Goal: Answer question/provide support: Share knowledge or assist other users

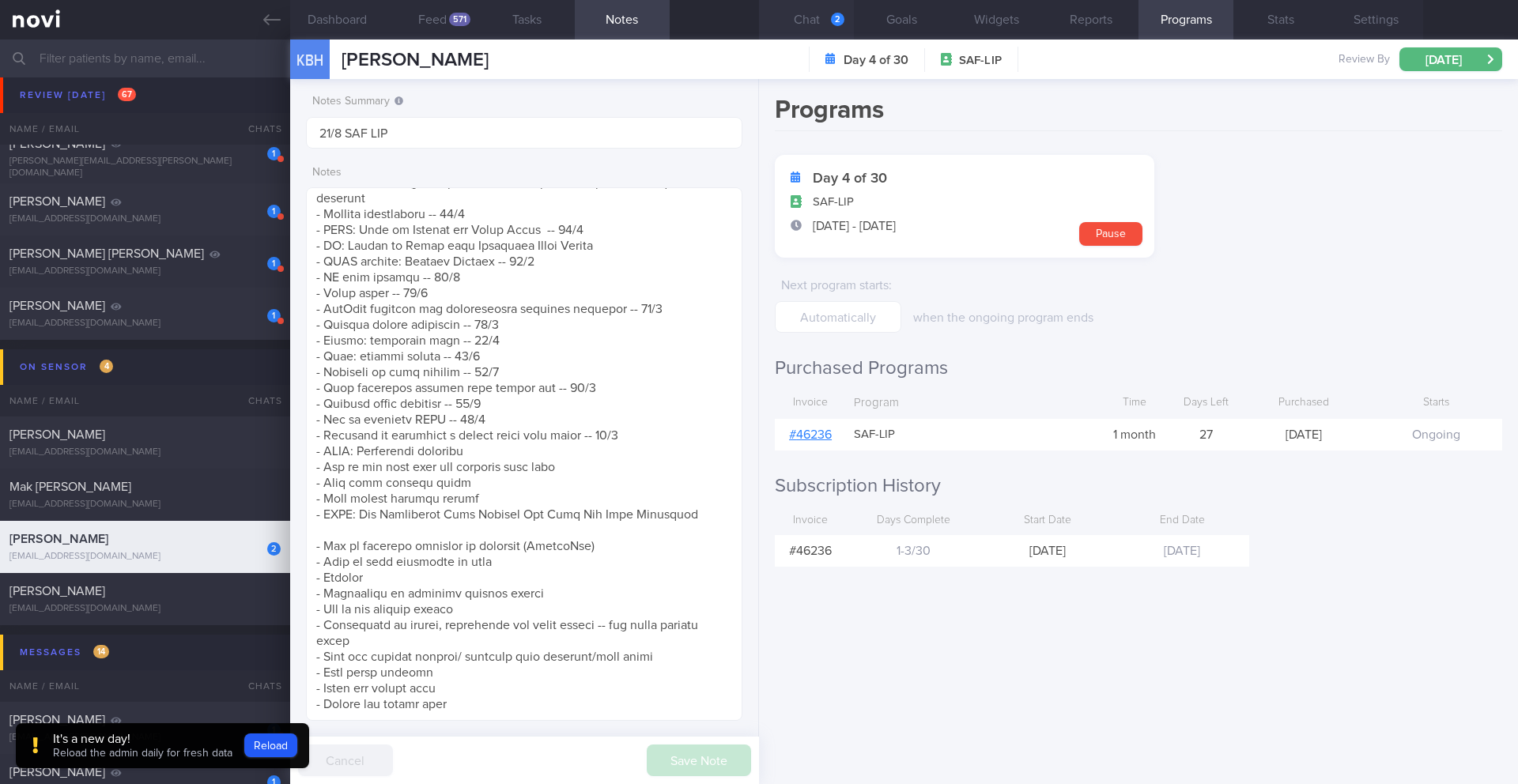
click at [810, 19] on button "Chat 2" at bounding box center [806, 19] width 95 height 40
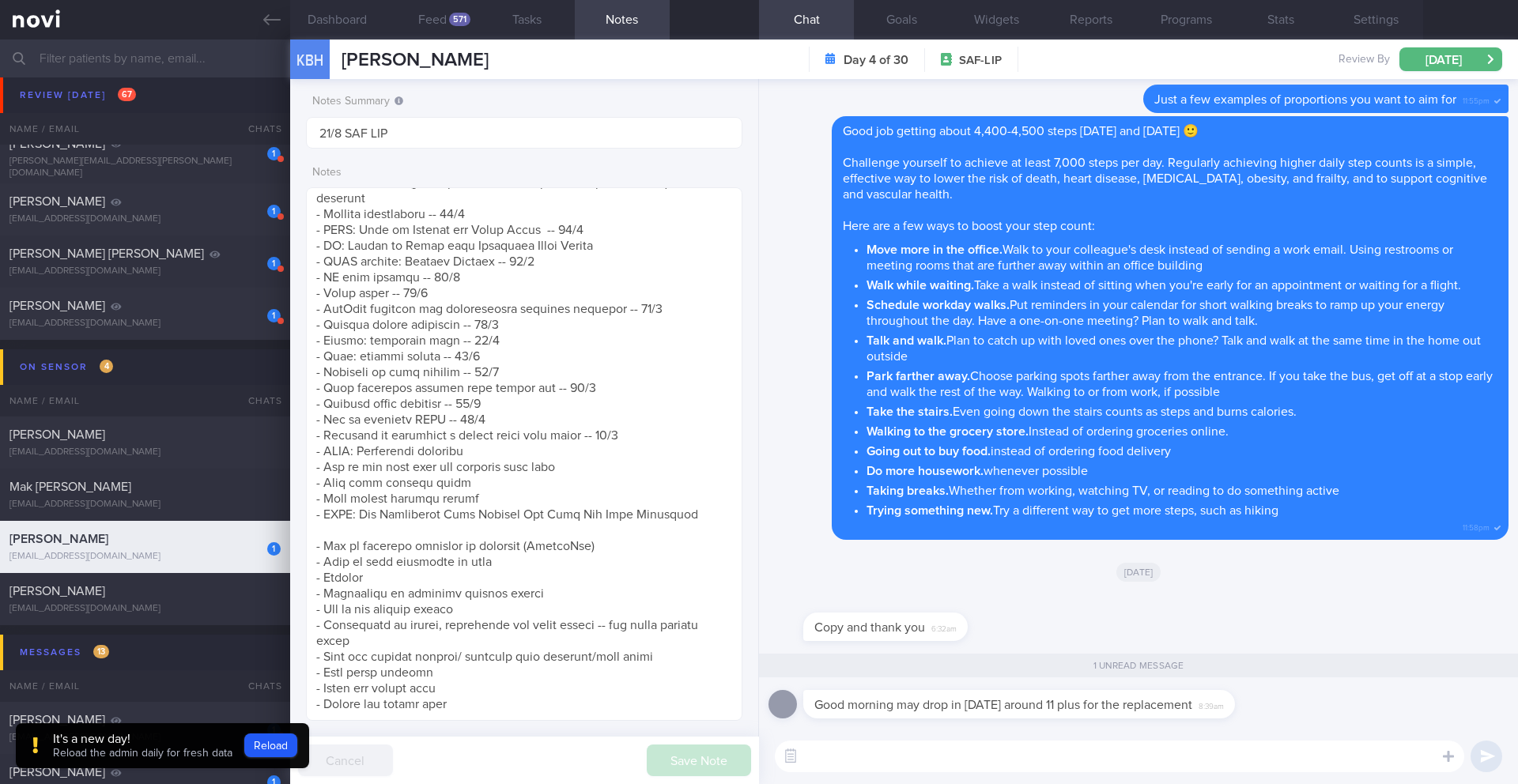
click at [892, 748] on textarea at bounding box center [1119, 756] width 690 height 31
type textarea "g"
type textarea "Sure! I will let the front desk know"
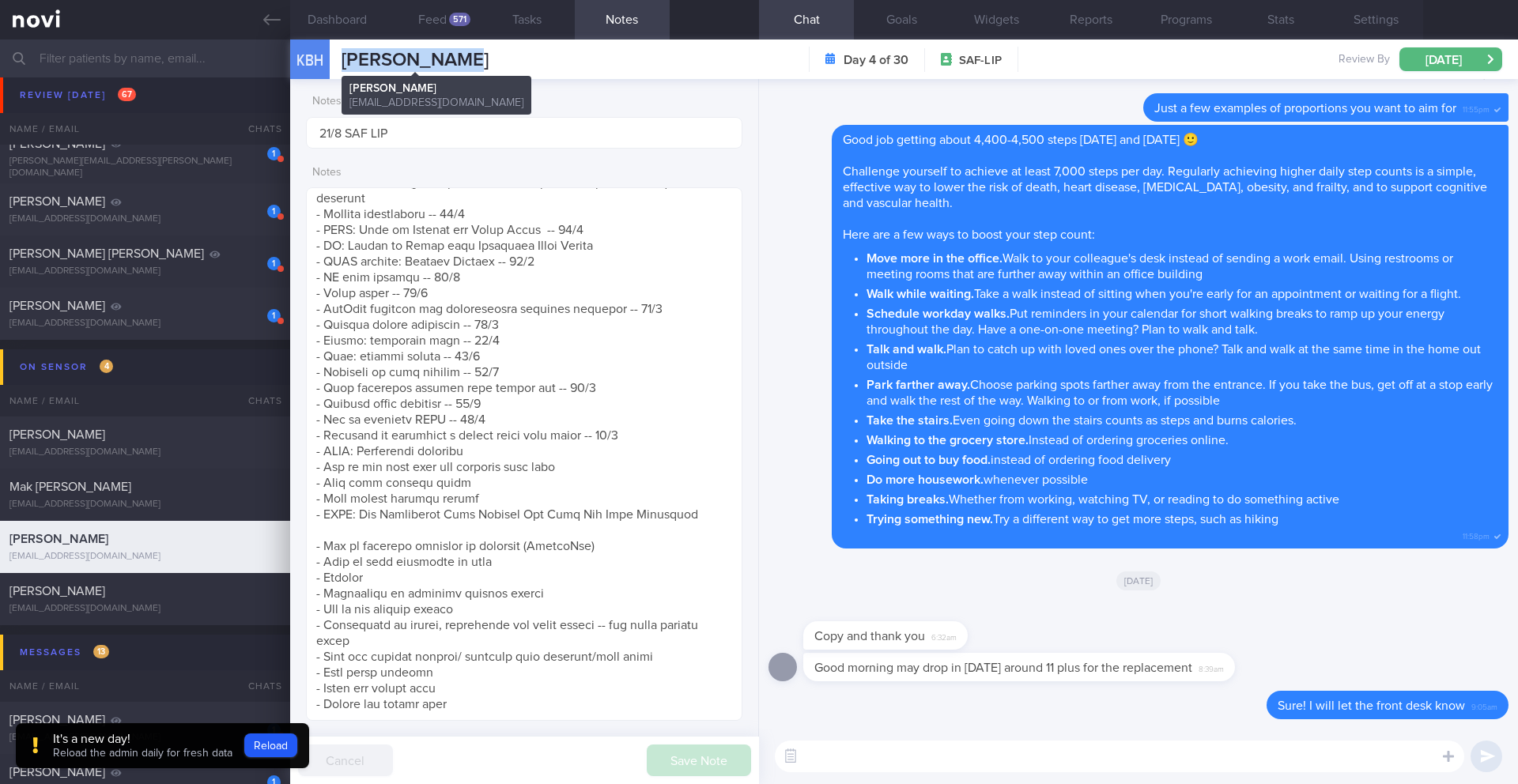
drag, startPoint x: 498, startPoint y: 61, endPoint x: 337, endPoint y: 61, distance: 161.0
click at [337, 61] on div "KBH KOH BOON HWA KOH BOON HWA 6v48z9ttd7@privaterelay.appleid.com Day 4 of 30 S…" at bounding box center [904, 59] width 1228 height 40
copy span "[PERSON_NAME]"
click at [286, 753] on button "Reload" at bounding box center [271, 745] width 53 height 24
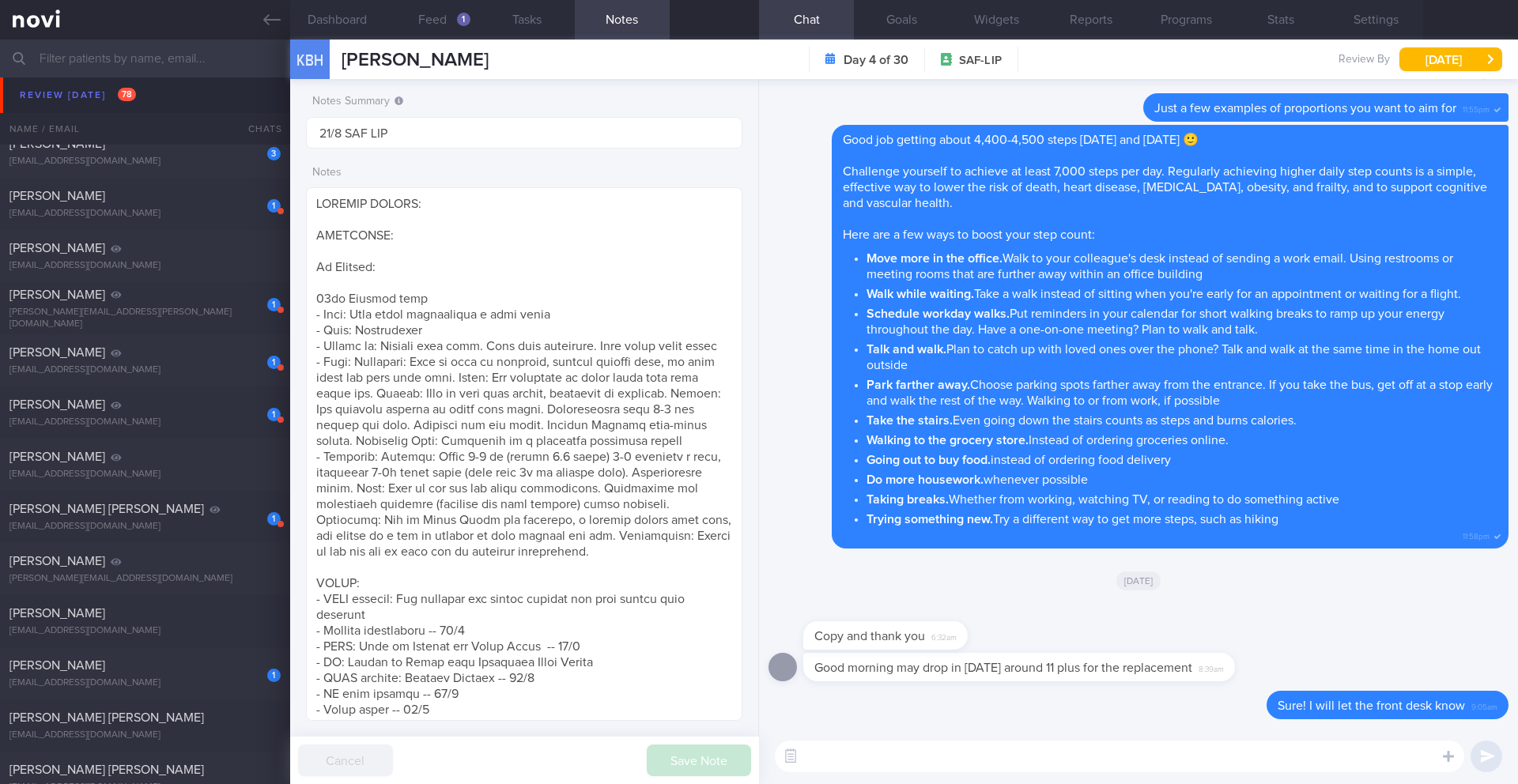
scroll to position [7381, 0]
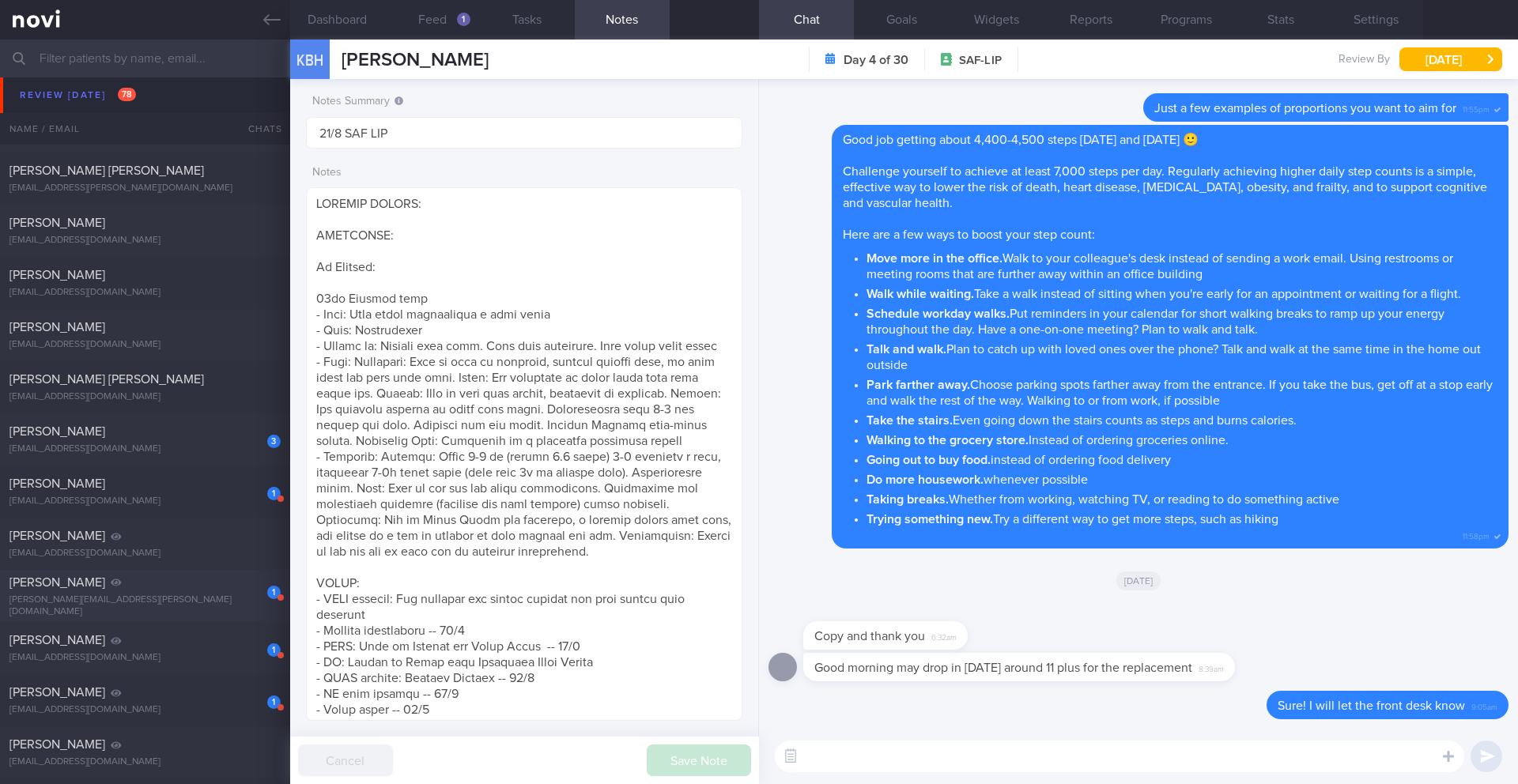
click at [189, 584] on div "[PERSON_NAME]" at bounding box center [143, 582] width 267 height 16
type input "Dig Supp"
type textarea "SUPPORT NEEDED: CHALLENGE: - DIET: (11/3) Prioritising protein > (7/4) Portions…"
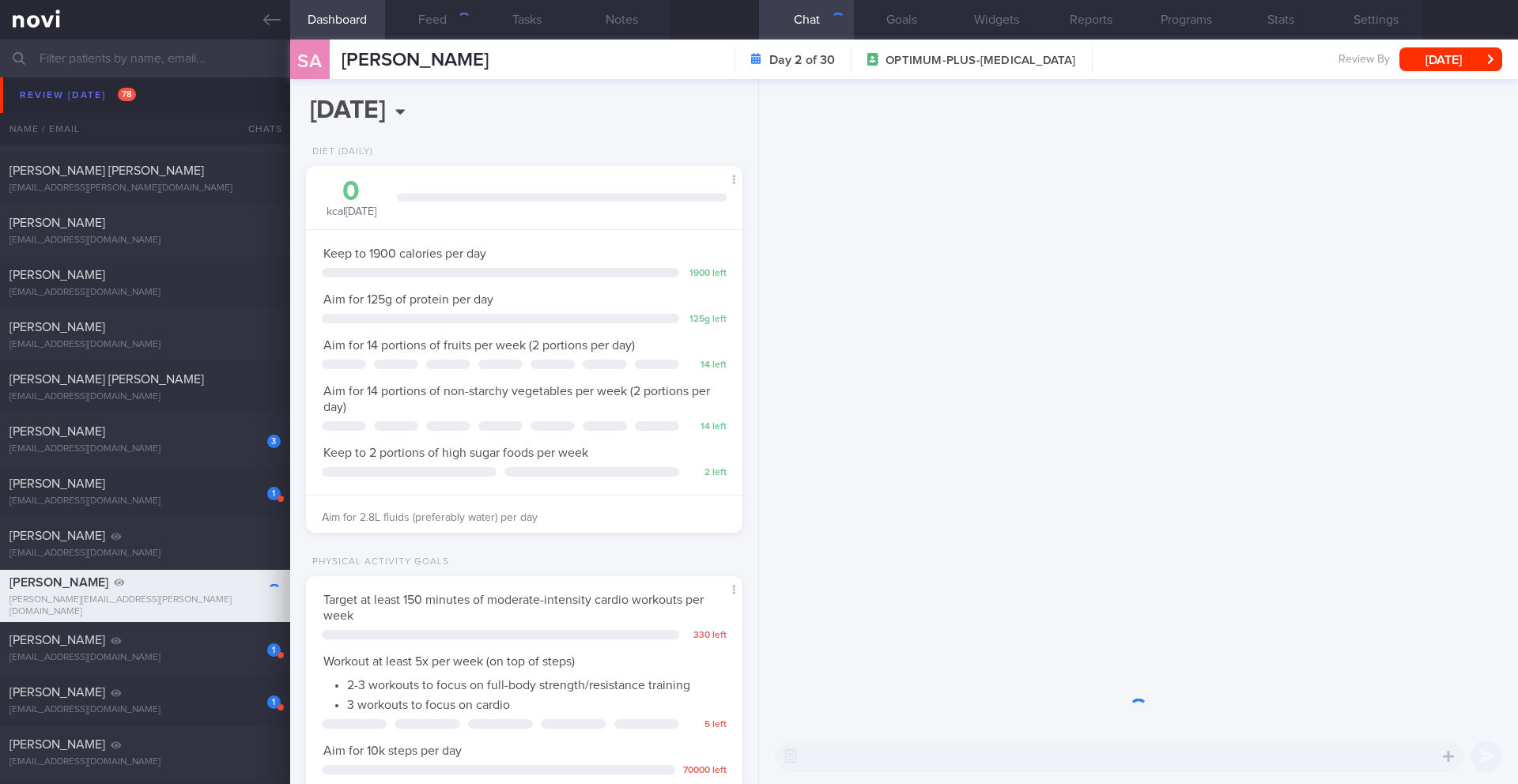
scroll to position [221, 397]
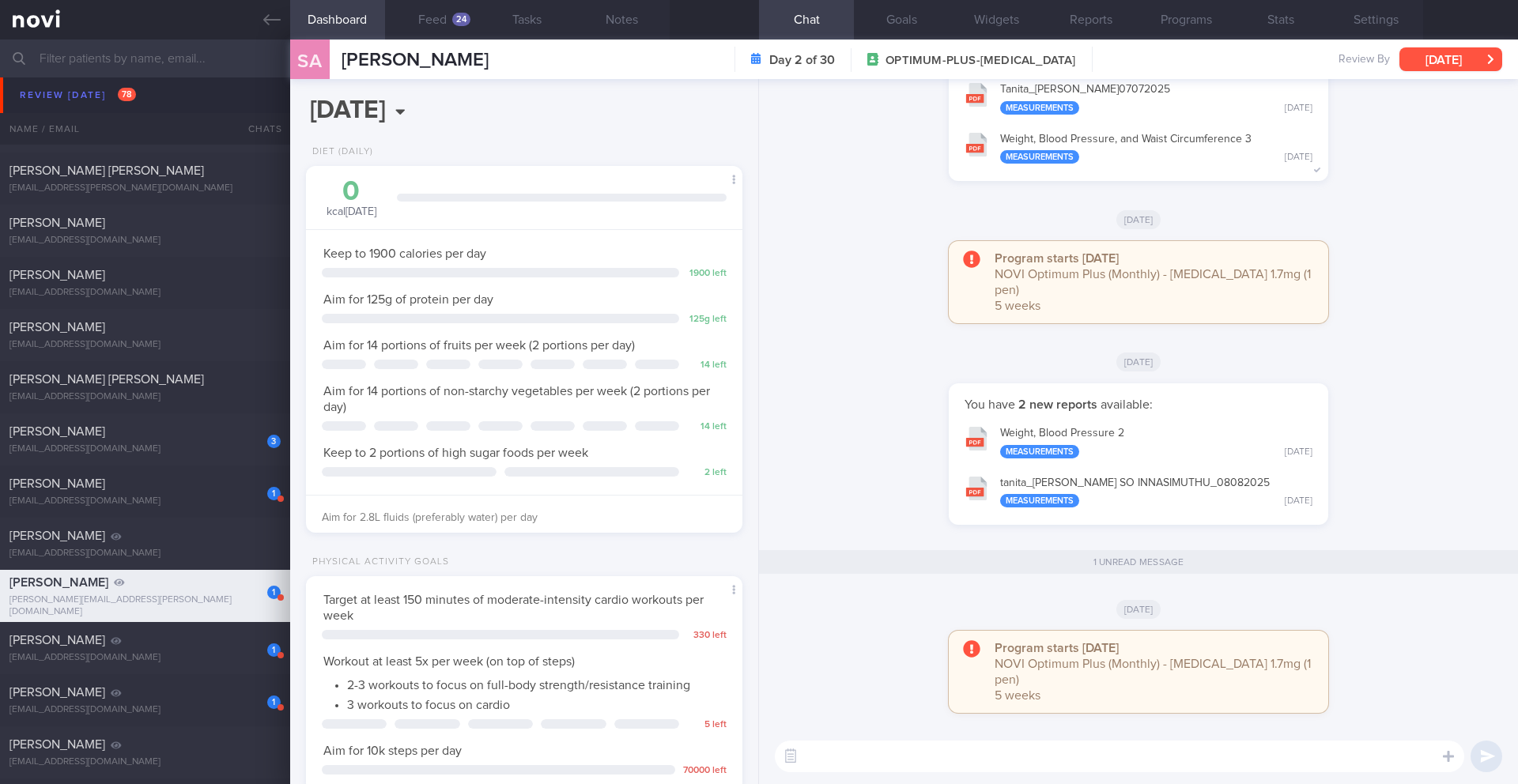
click at [1408, 57] on button "[DATE]" at bounding box center [1450, 59] width 102 height 24
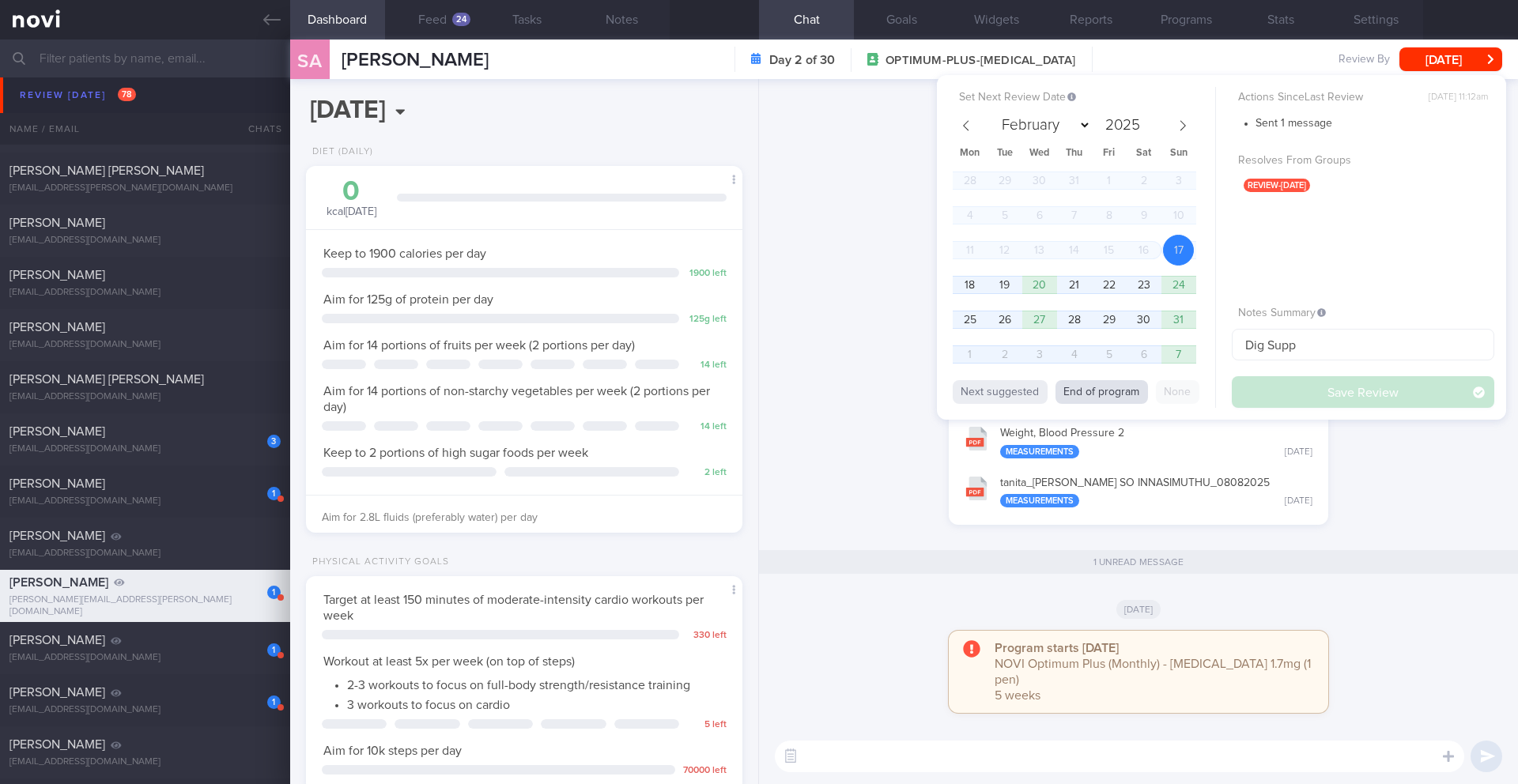
click at [1106, 392] on button "End of program" at bounding box center [1102, 392] width 92 height 24
select select "8"
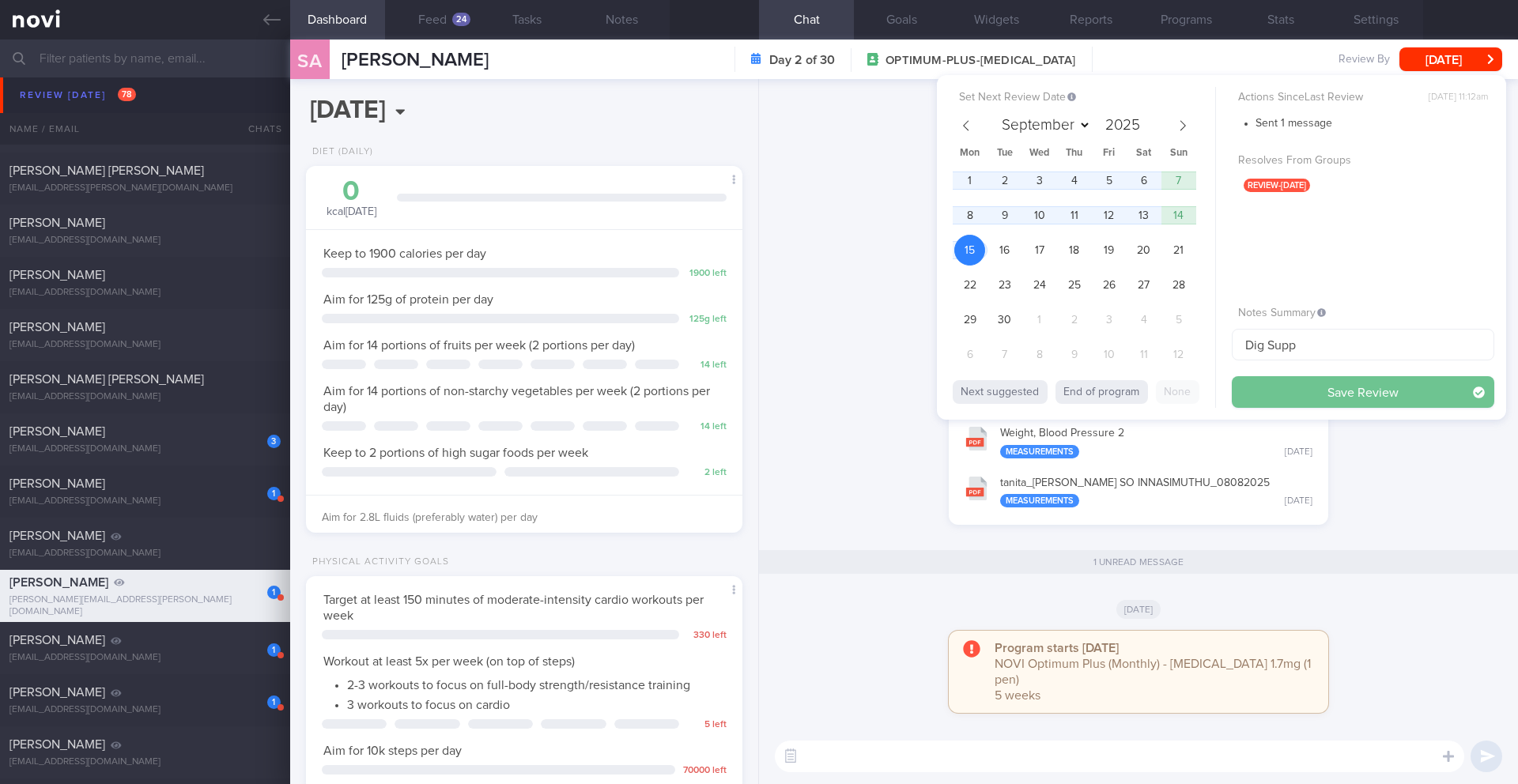
click at [1252, 403] on button "Save Review" at bounding box center [1363, 392] width 262 height 31
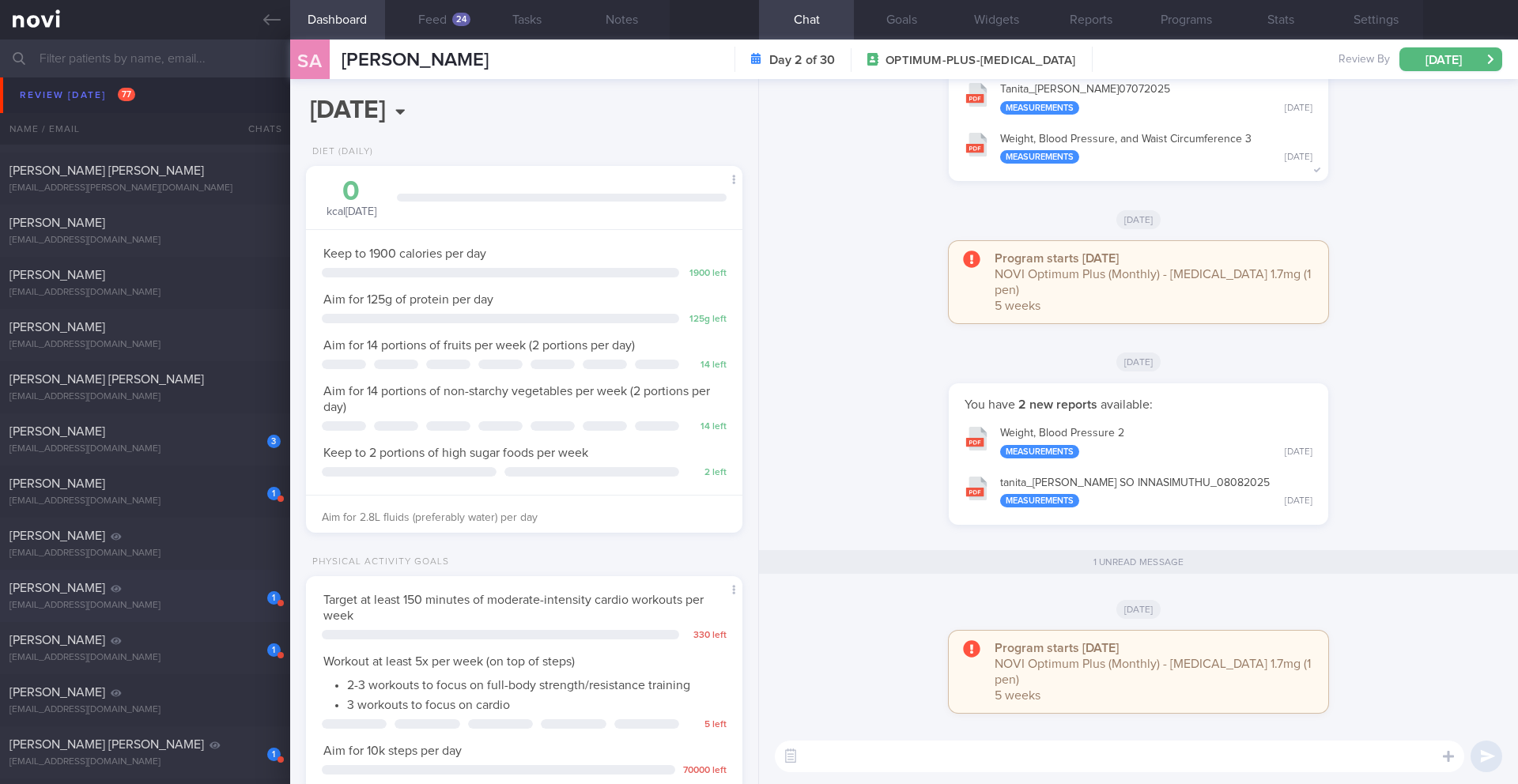
click at [189, 600] on div "[EMAIL_ADDRESS][DOMAIN_NAME]" at bounding box center [145, 606] width 272 height 12
type input "Digital support"
type textarea "- DIET: still not easy to make healthy choices - does not like vegetables, not …"
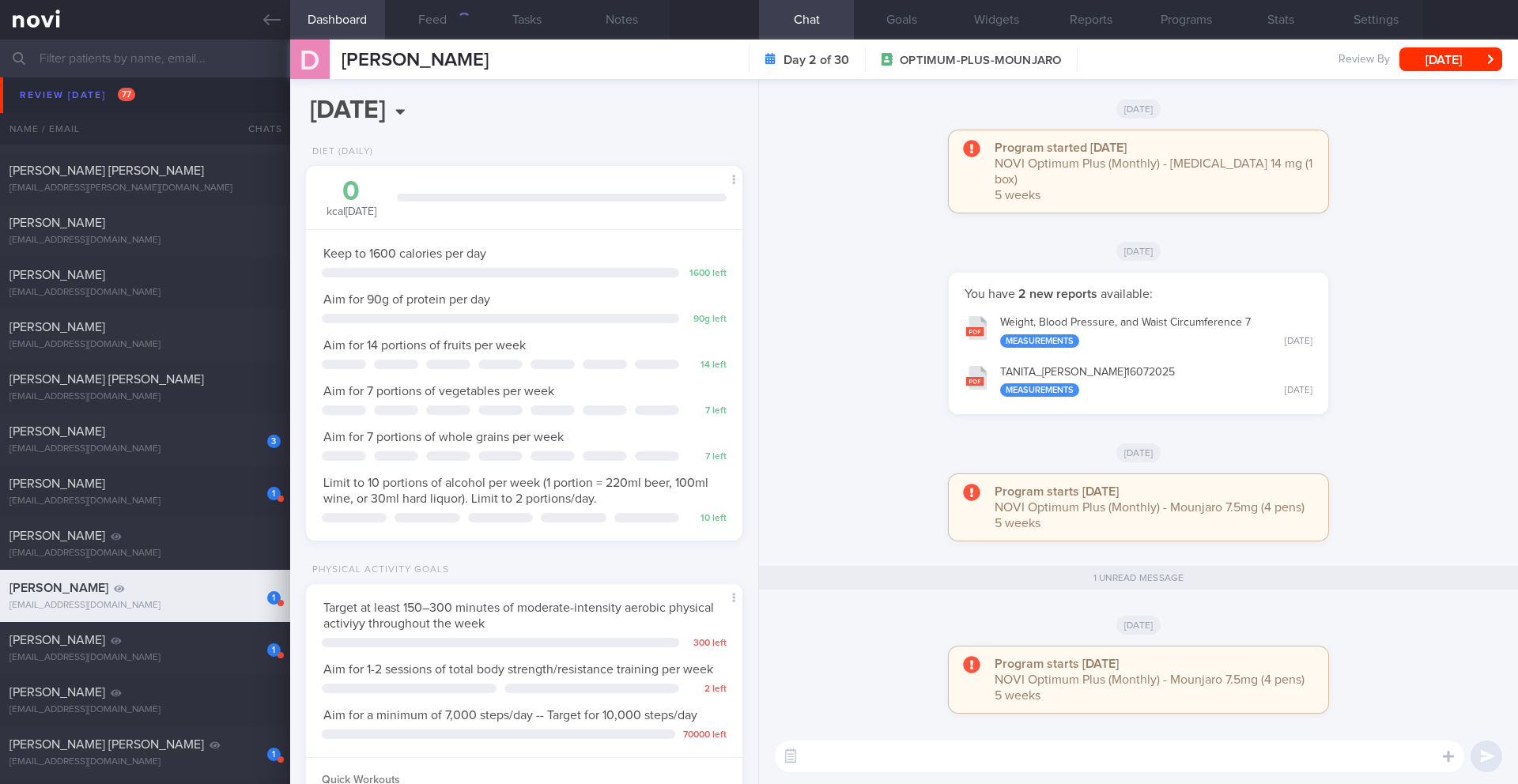
scroll to position [221, 397]
click at [1485, 54] on button "[DATE]" at bounding box center [1450, 59] width 102 height 24
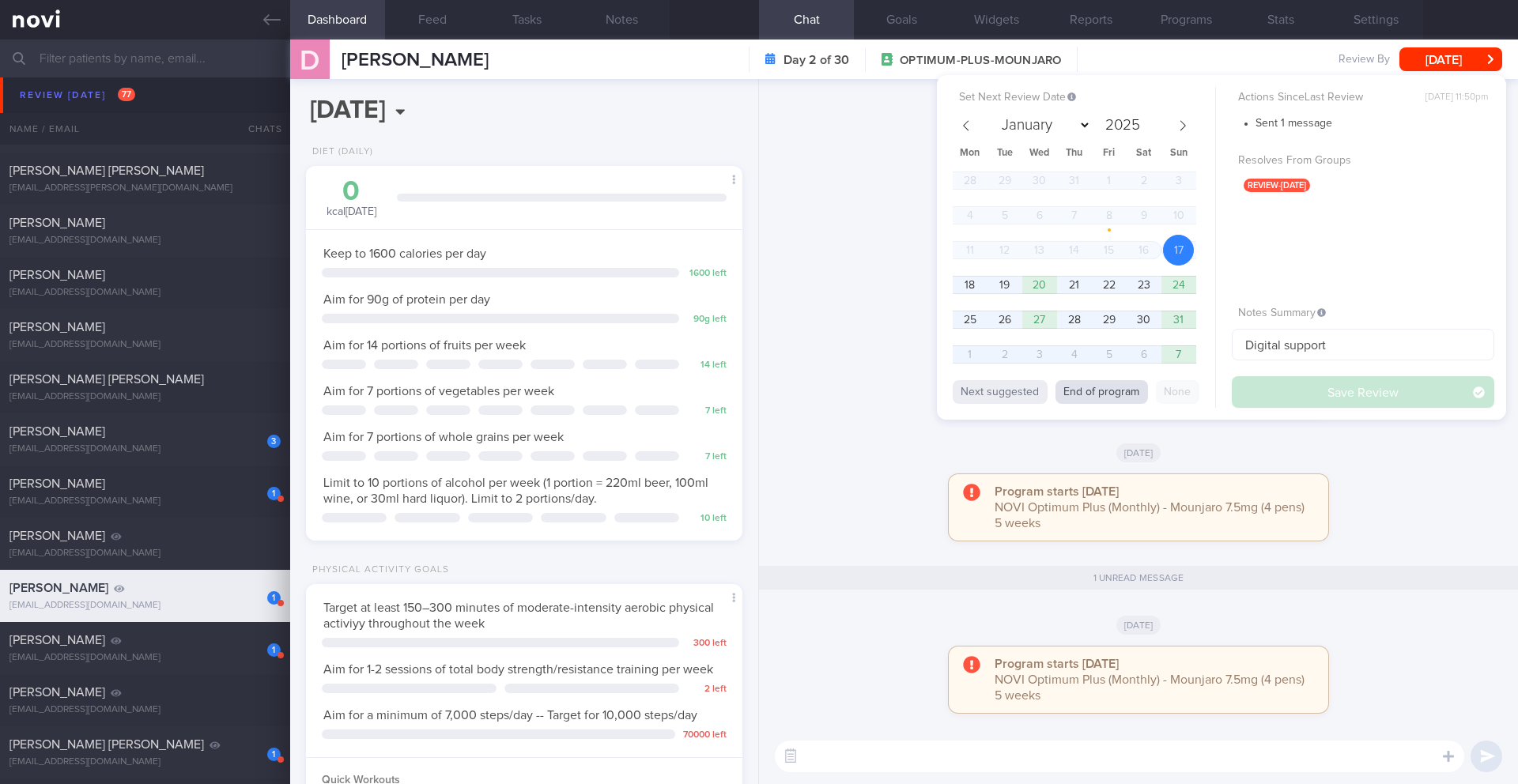
click at [1129, 395] on button "End of program" at bounding box center [1102, 392] width 92 height 24
select select "8"
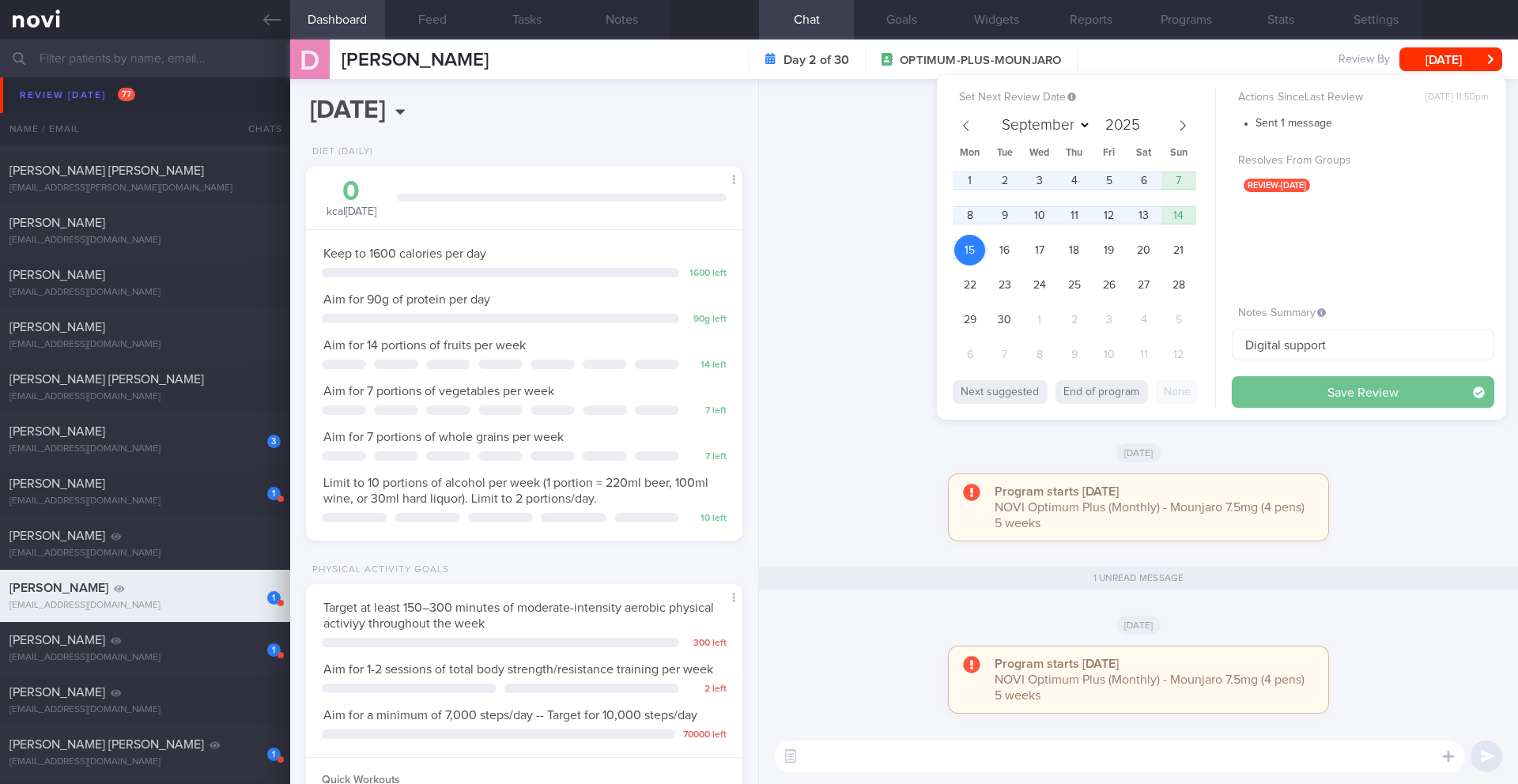
click at [1300, 390] on button "Save Review" at bounding box center [1363, 392] width 262 height 31
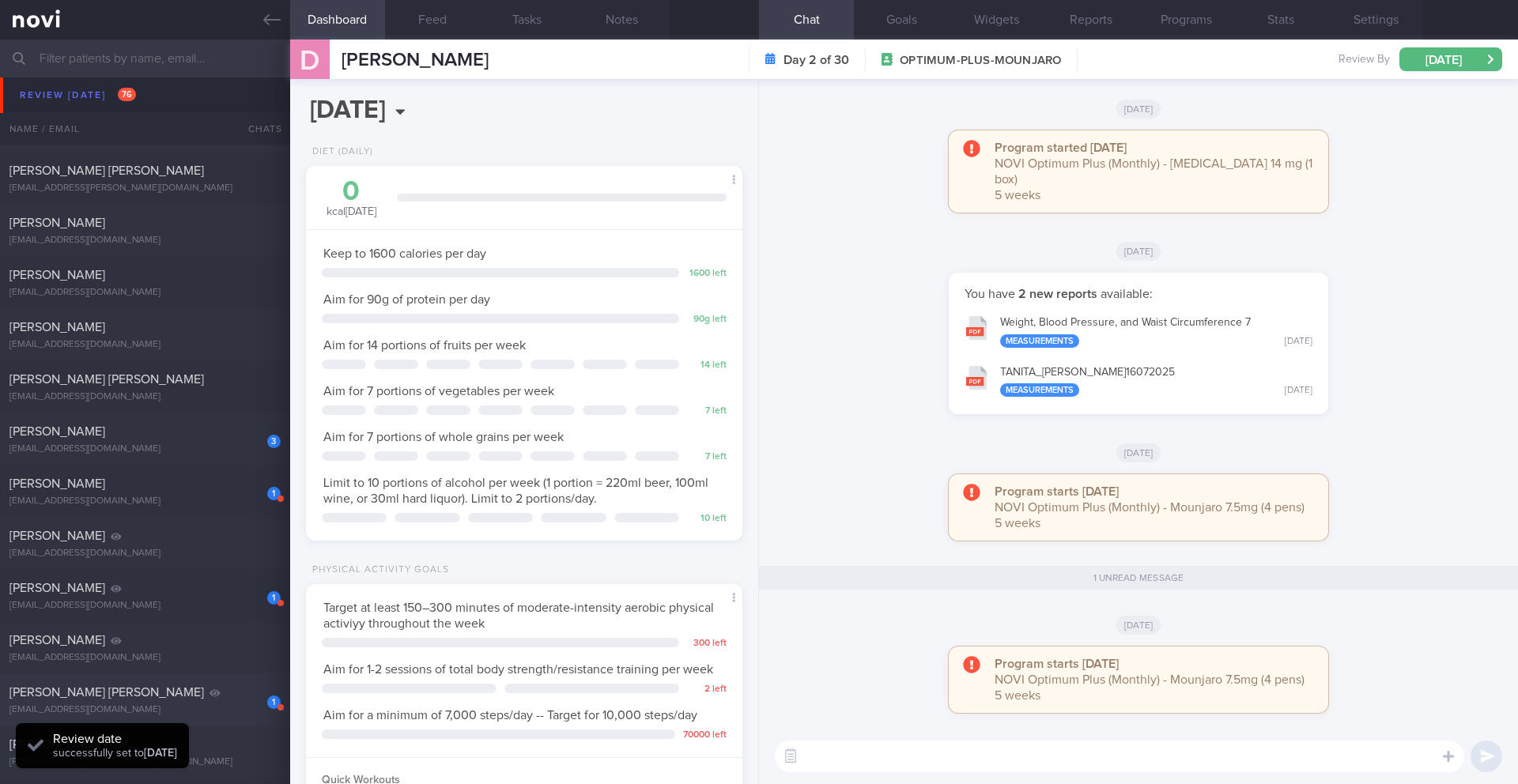
click at [208, 695] on div "[PERSON_NAME] [PERSON_NAME]" at bounding box center [143, 692] width 267 height 16
type textarea "Lor ipsumdo. Sitametcon ADIP: (28/7) Eli se doeiusmo t incidi utl etdo ma aliq …"
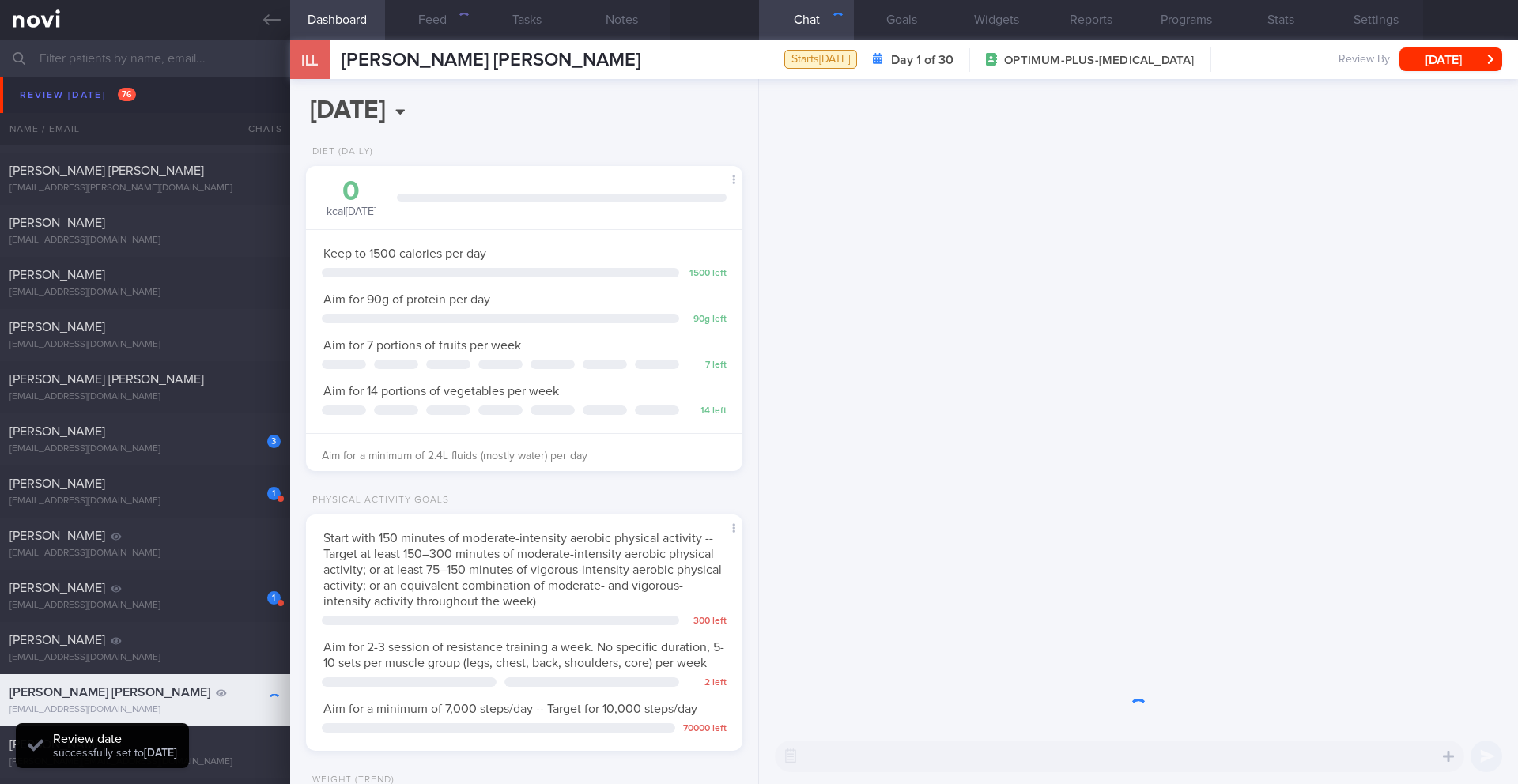
scroll to position [221, 397]
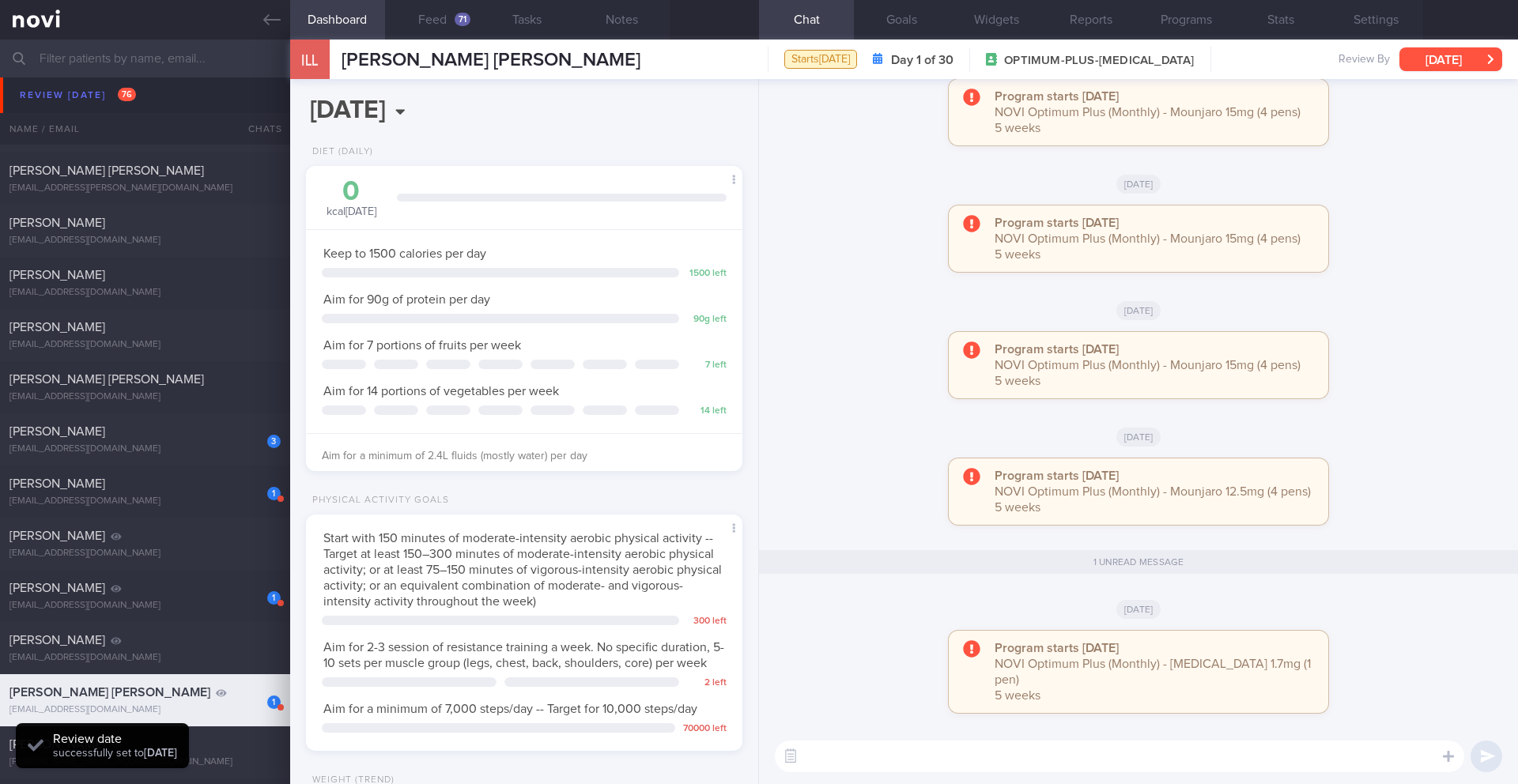
click at [1471, 65] on button "[DATE]" at bounding box center [1450, 59] width 102 height 24
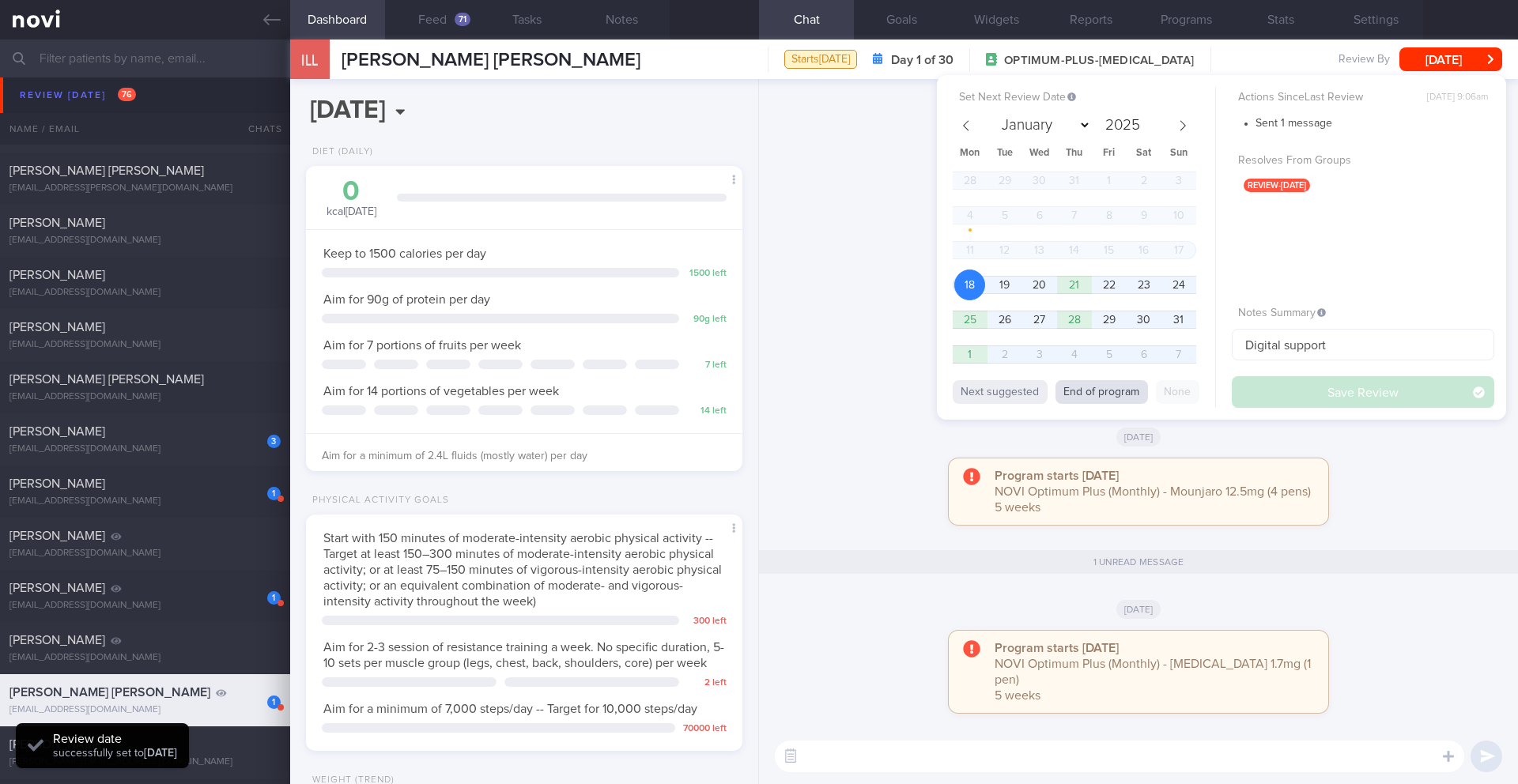
click at [1111, 402] on button "End of program" at bounding box center [1102, 392] width 92 height 24
select select "8"
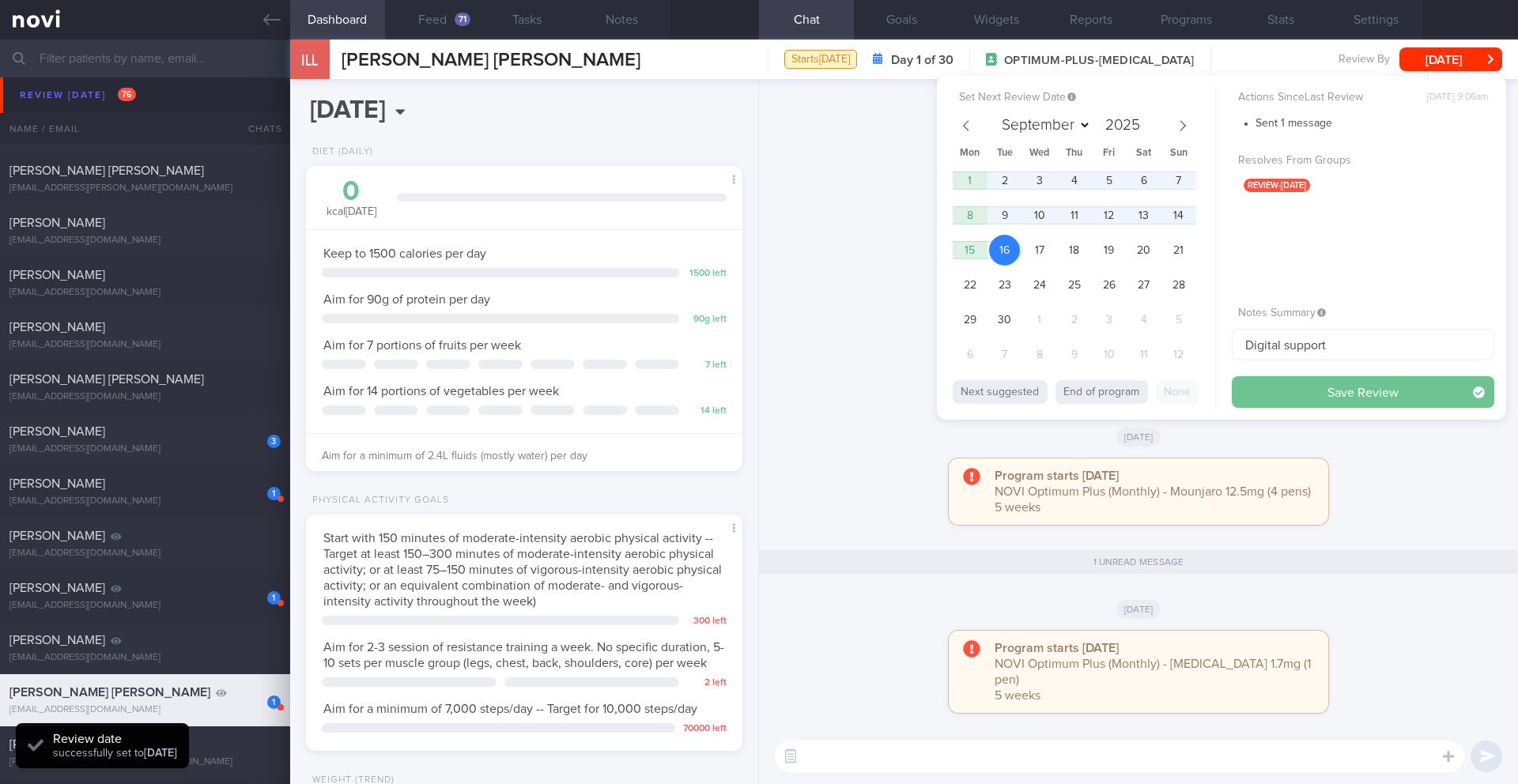
click at [1327, 386] on button "Save Review" at bounding box center [1363, 392] width 262 height 31
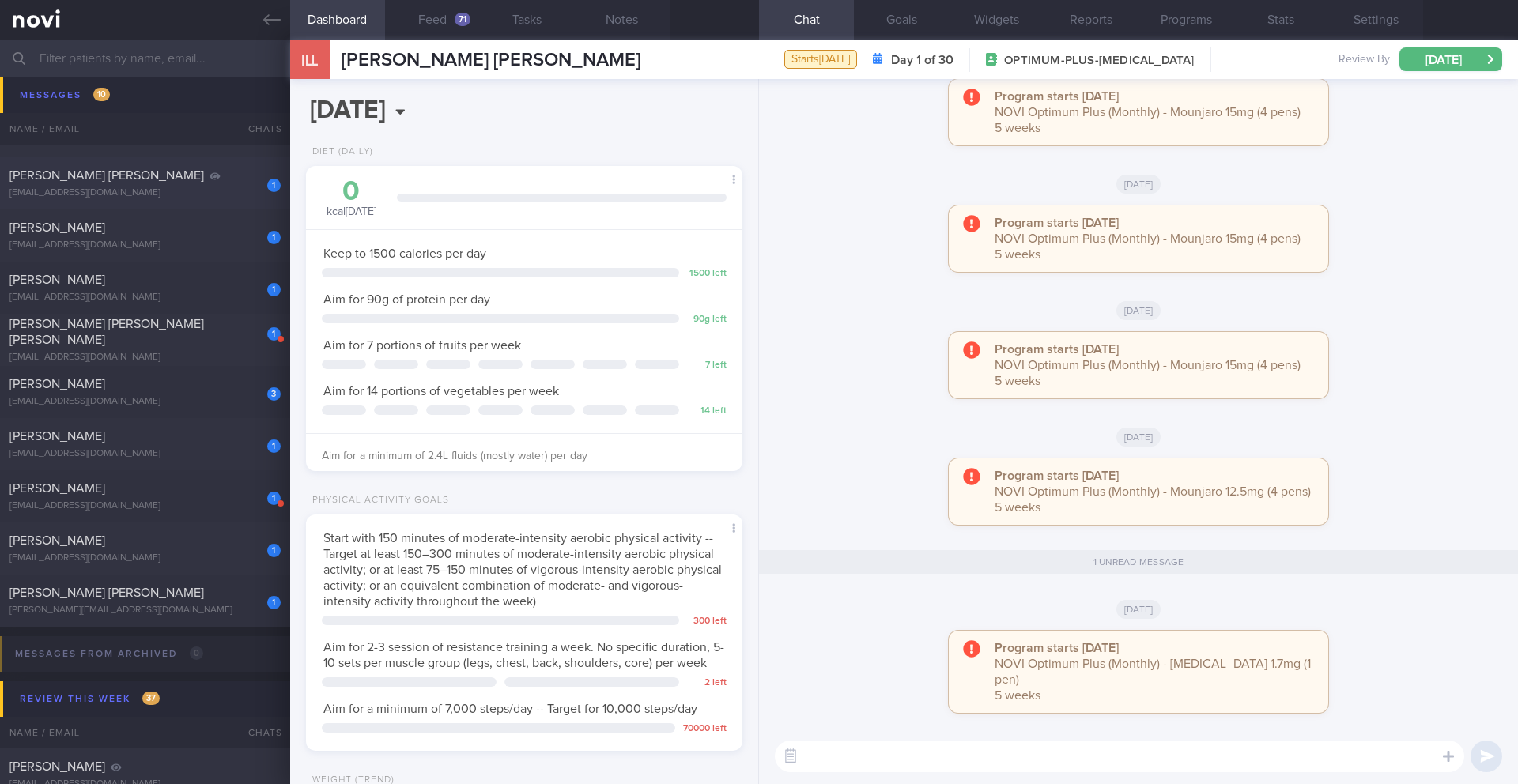
scroll to position [8780, 0]
click at [201, 184] on div "[PERSON_NAME] [PERSON_NAME]" at bounding box center [143, 176] width 267 height 16
type input "Dig Supp"
type textarea "CHALLENGE: Too tired, Not enough time, Difficult to resist temptations (e.g. un…"
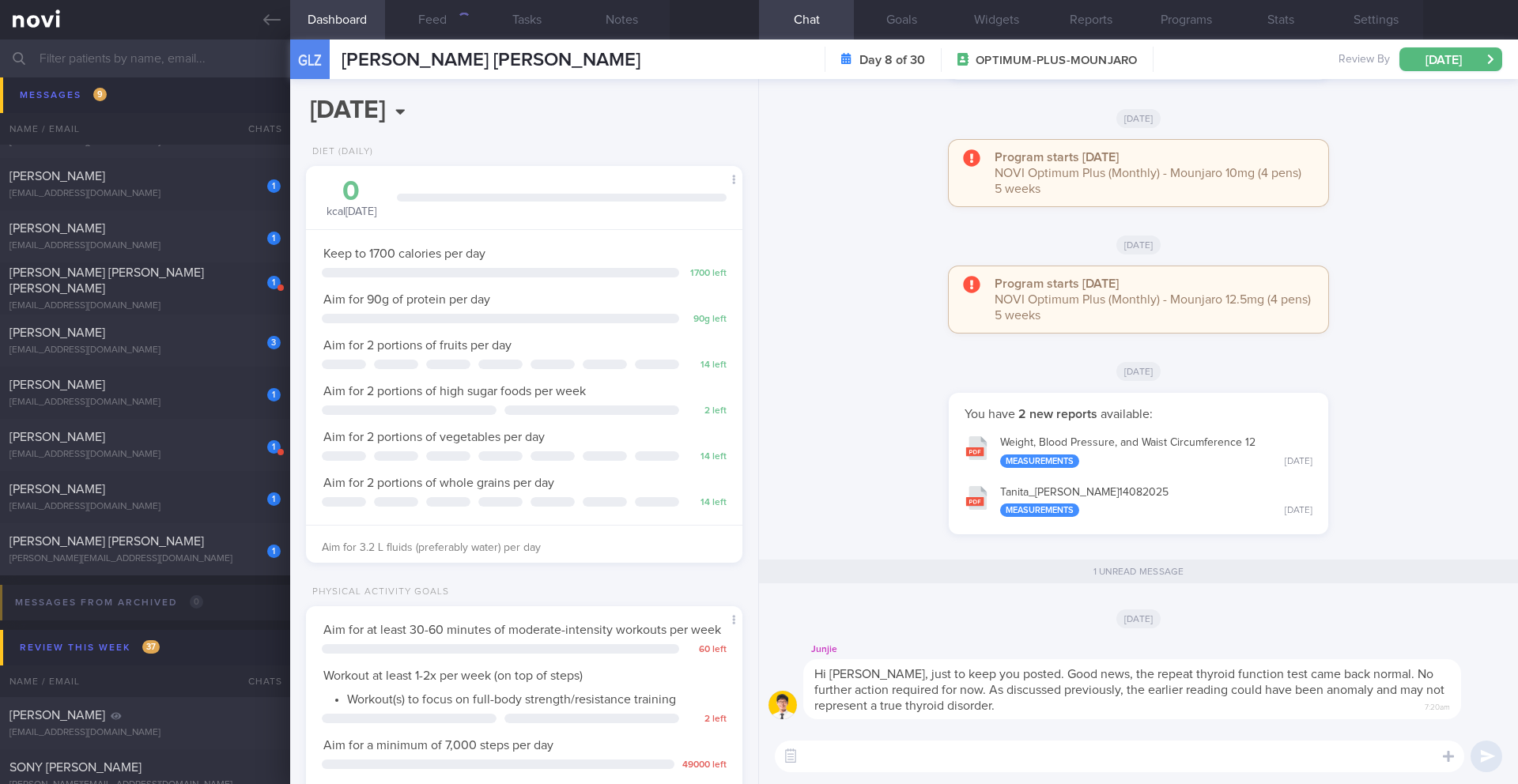
scroll to position [221, 397]
click at [1448, 63] on button "[DATE]" at bounding box center [1450, 59] width 102 height 24
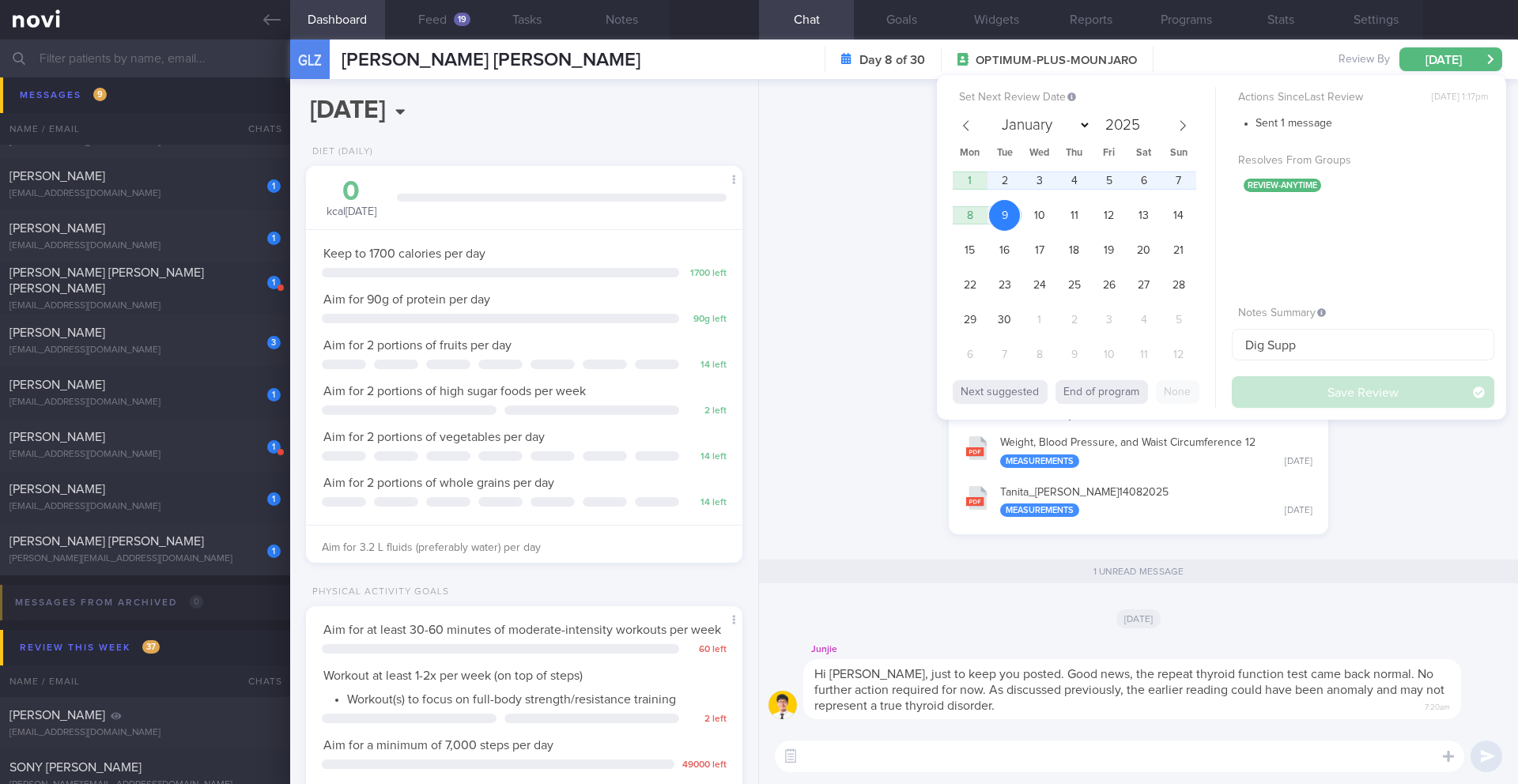
click at [1091, 403] on div "Next suggested End of program None" at bounding box center [1084, 390] width 262 height 36
click at [1093, 394] on button "End of program" at bounding box center [1102, 392] width 92 height 24
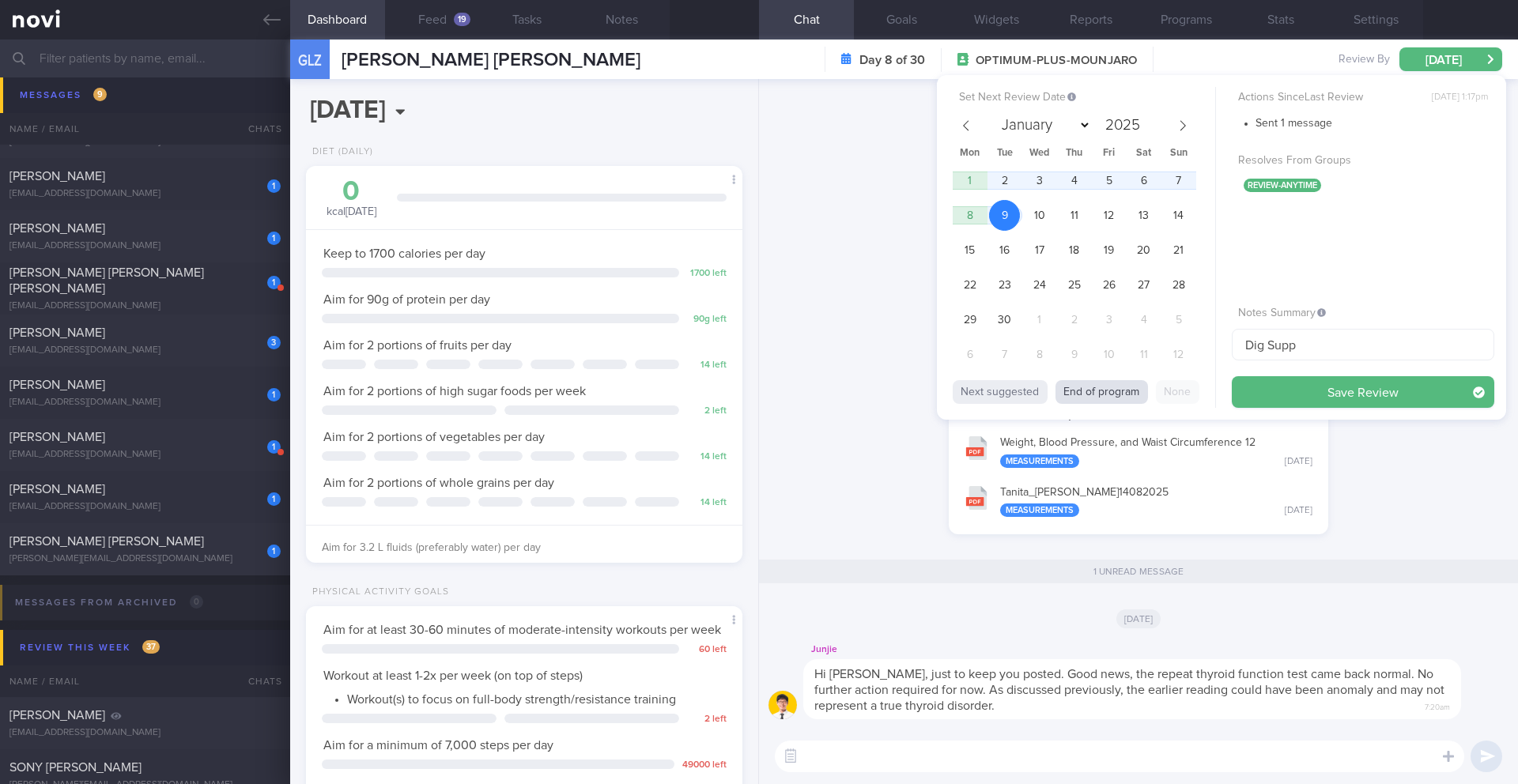
click at [1130, 395] on button "End of program" at bounding box center [1102, 392] width 92 height 24
click at [1127, 401] on button "End of program" at bounding box center [1102, 392] width 92 height 24
click at [1122, 395] on button "End of program" at bounding box center [1102, 392] width 92 height 24
click at [1352, 387] on button "Save Review" at bounding box center [1363, 392] width 262 height 31
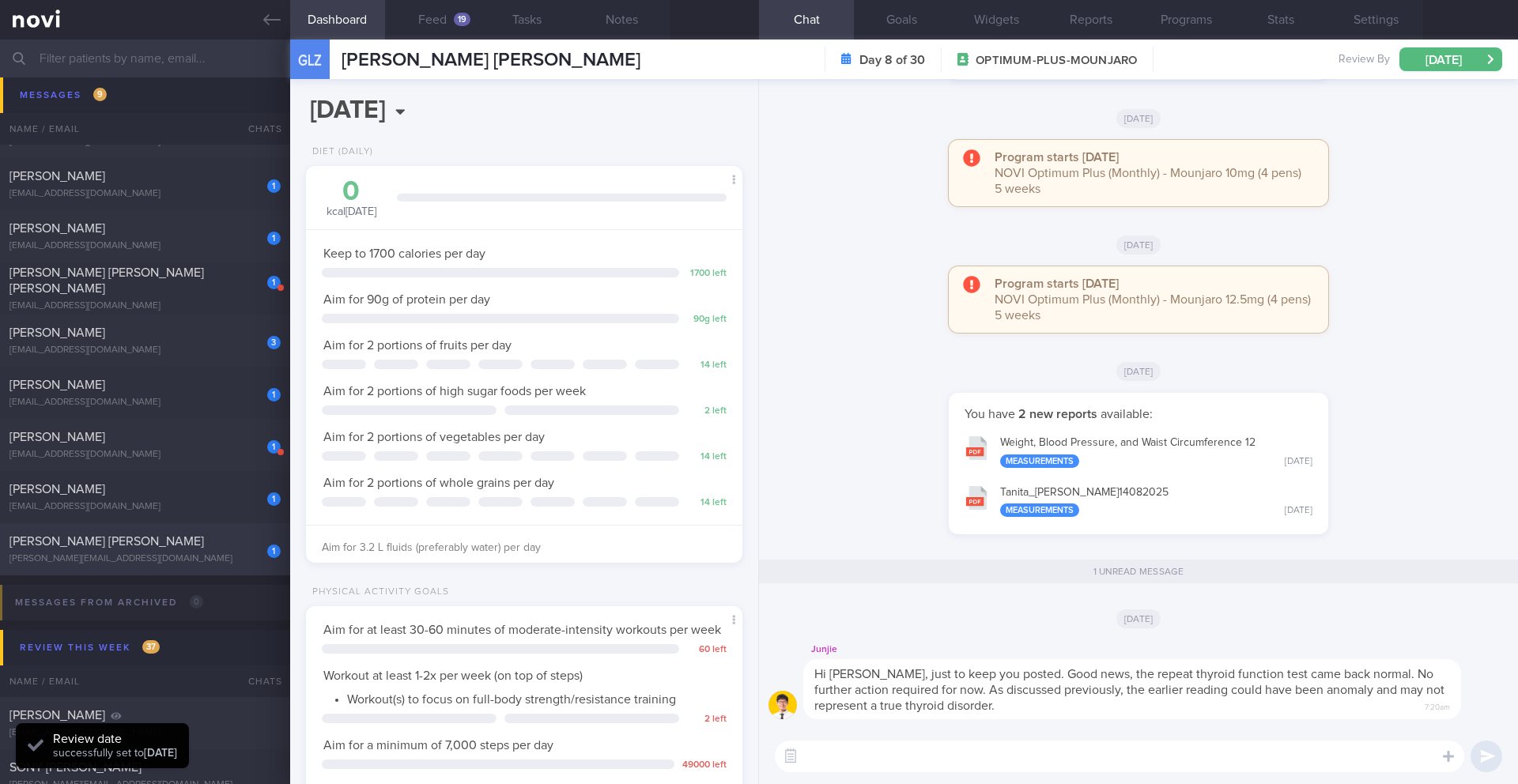
click at [112, 541] on span "[PERSON_NAME] [PERSON_NAME]" at bounding box center [107, 541] width 195 height 13
type input "20/8 Check logs"
type textarea "1090lore 516i dol (851sita) 43c adi (282elit) SEDDOEI TEMPOR: Incidid utlaboree…"
select select "7"
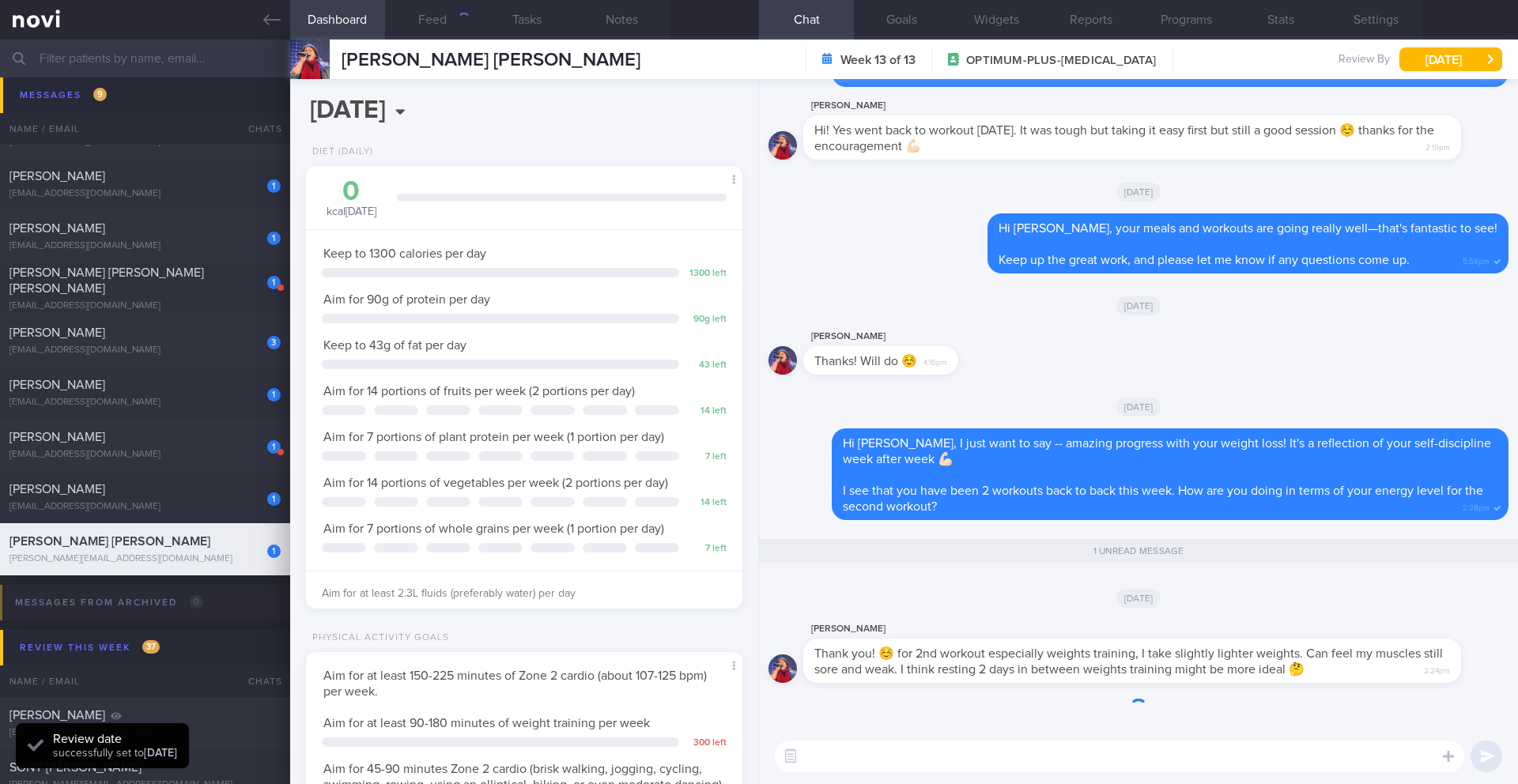
scroll to position [221, 397]
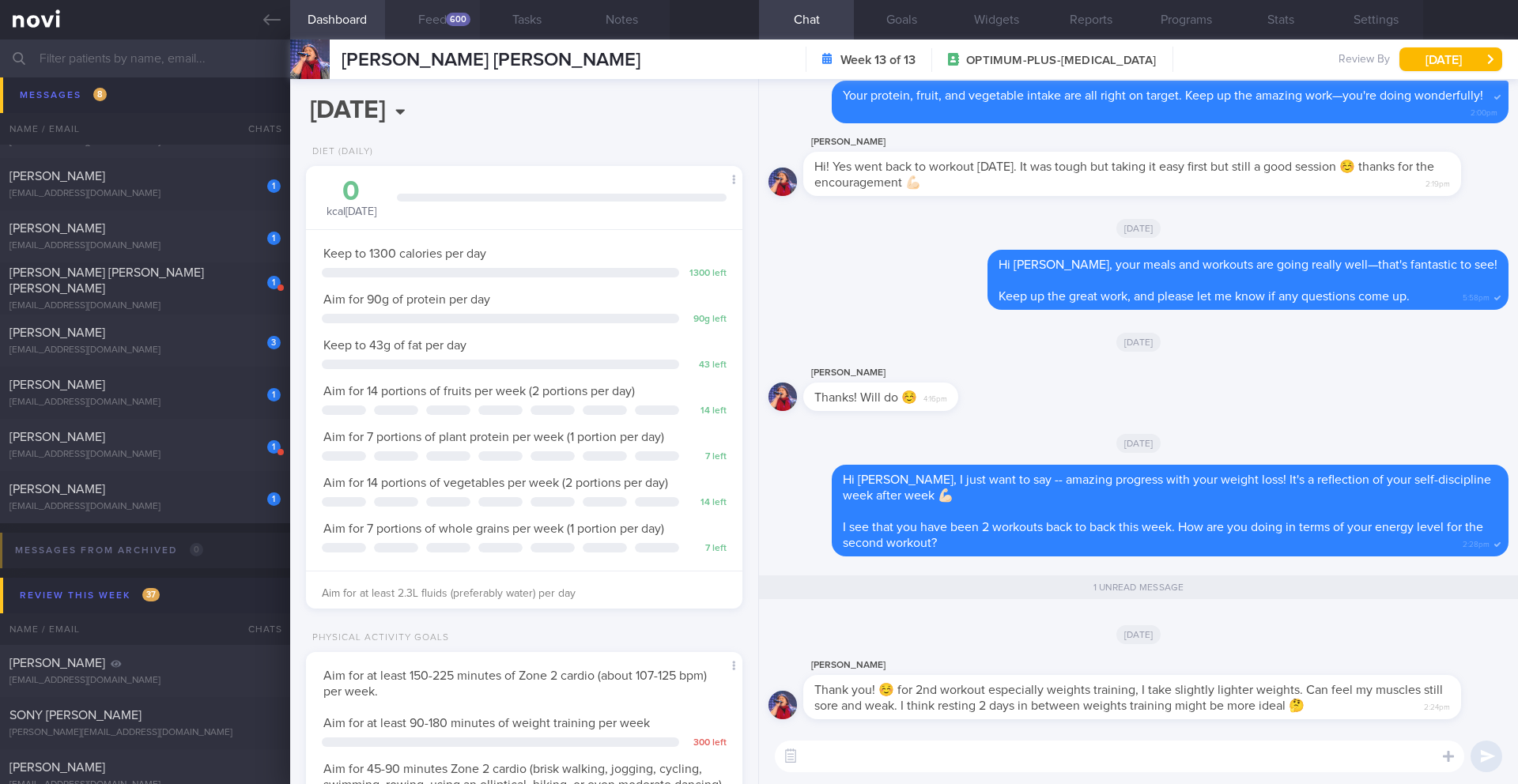
click at [447, 30] on button "Feed 600" at bounding box center [432, 19] width 95 height 40
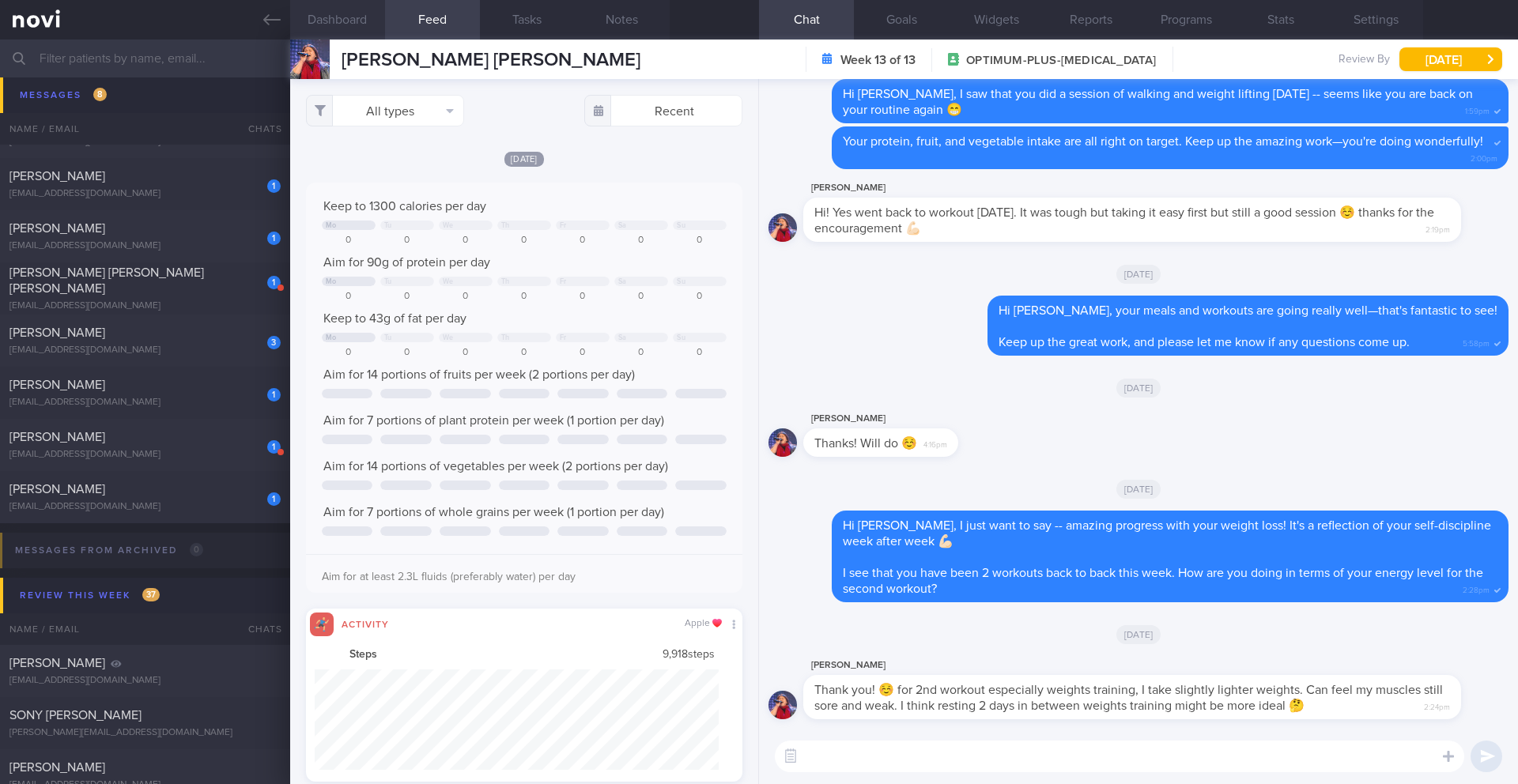
click at [343, 19] on button "Dashboard" at bounding box center [338, 19] width 95 height 40
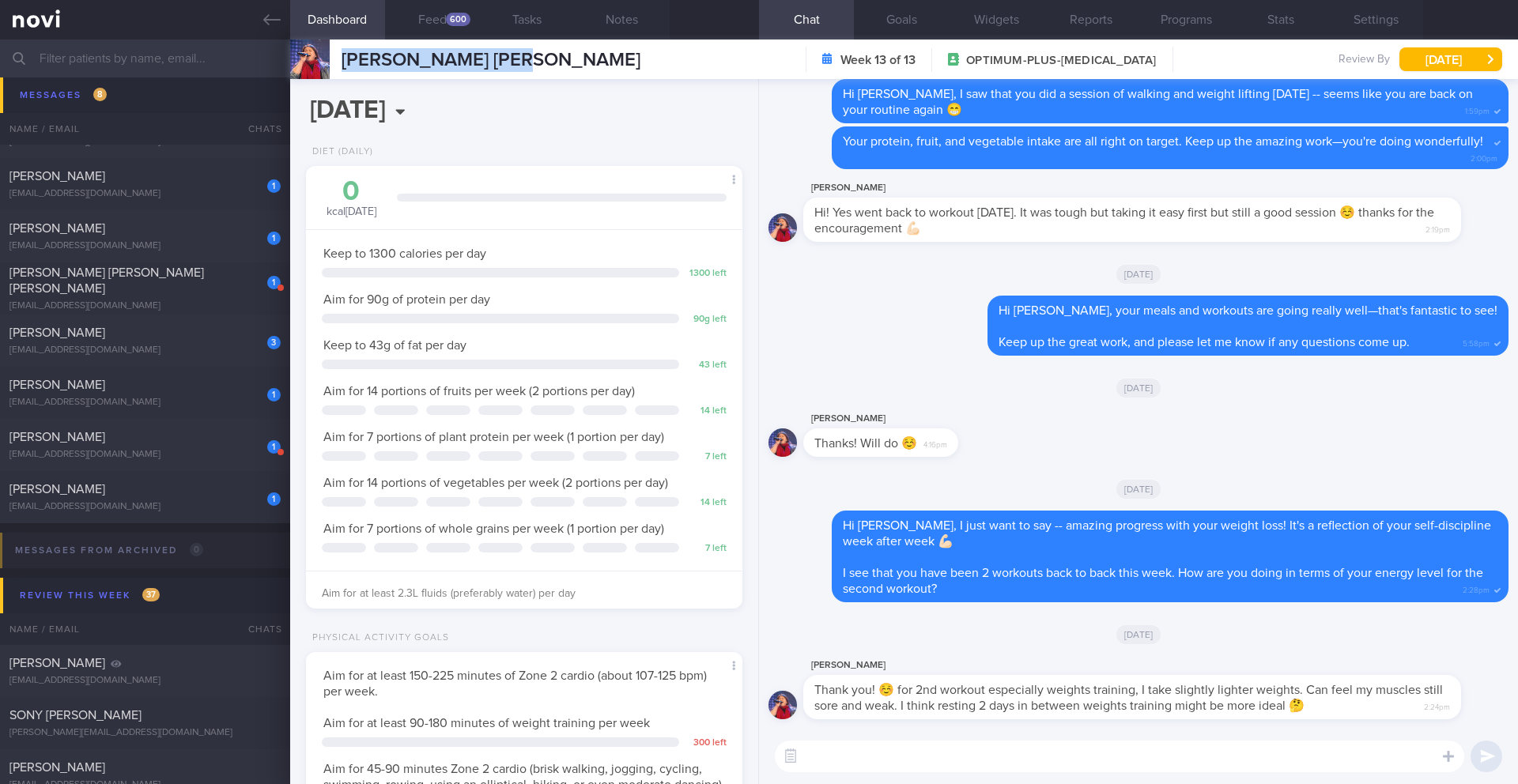
drag, startPoint x: 550, startPoint y: 59, endPoint x: 339, endPoint y: 55, distance: 211.0
click at [339, 55] on div "[PERSON_NAME] [PERSON_NAME] MUK [PERSON_NAME] ASHLEY [EMAIL_ADDRESS][DOMAIN_NAM…" at bounding box center [904, 59] width 1228 height 40
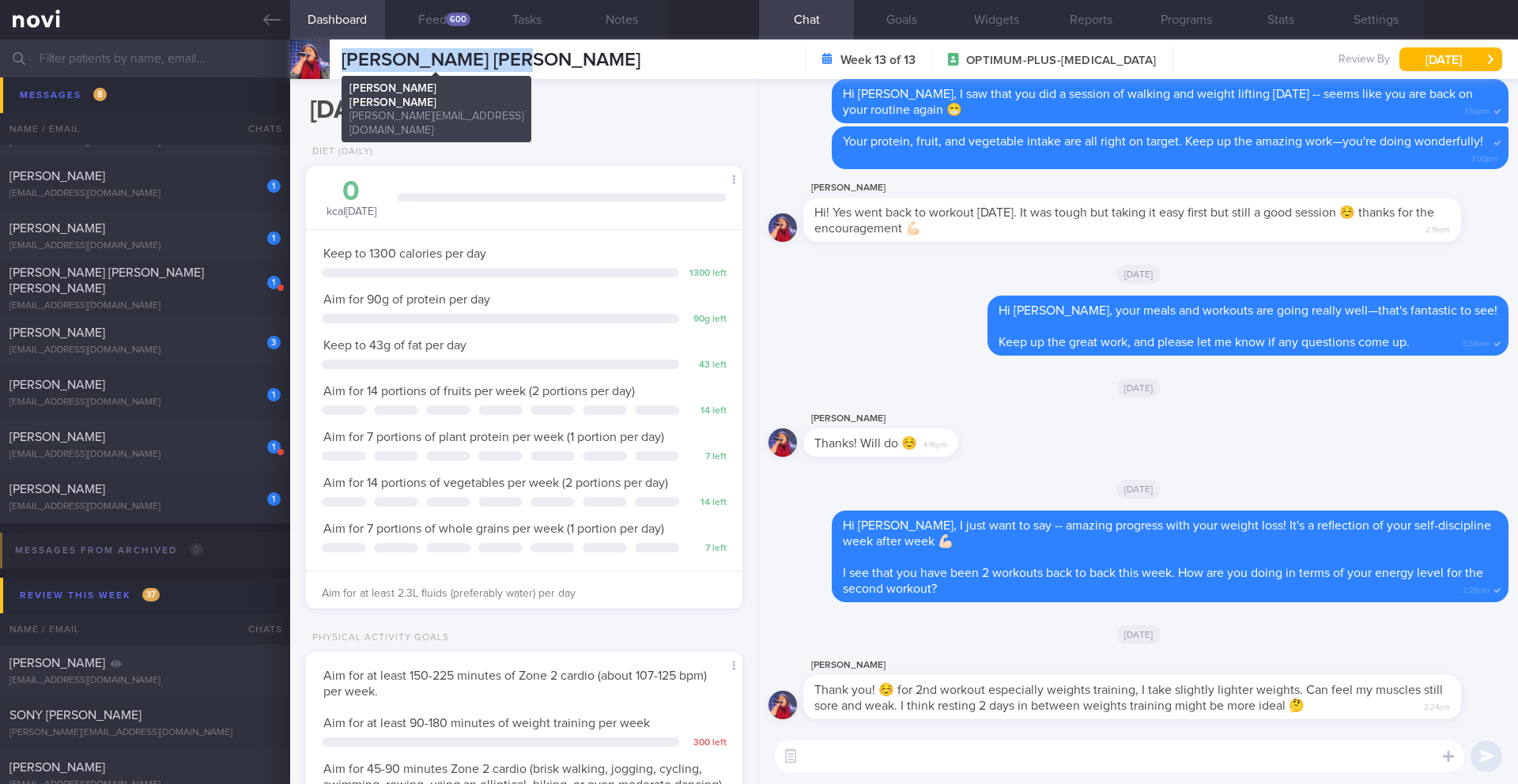
copy span "[PERSON_NAME] [PERSON_NAME]"
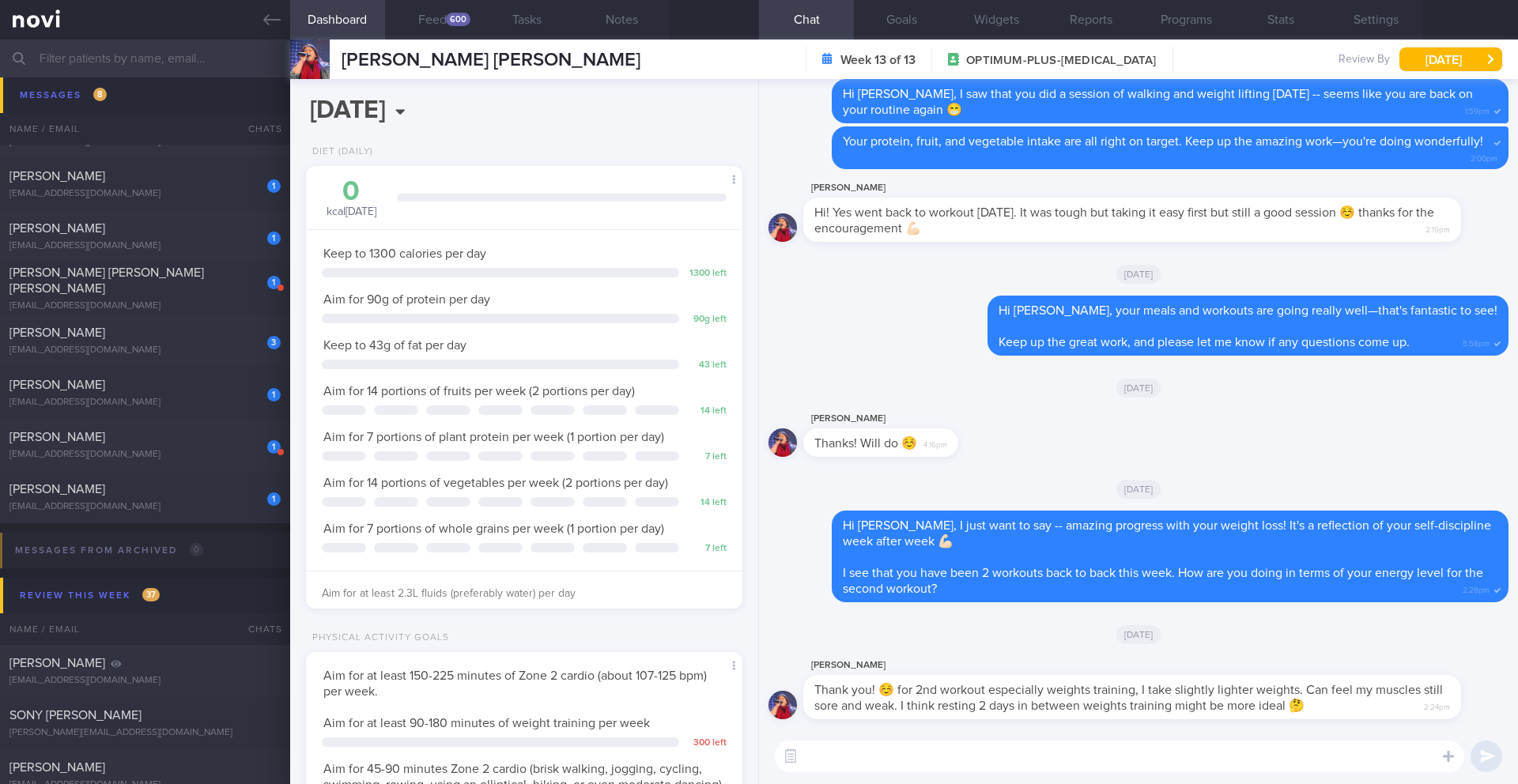
click at [835, 761] on textarea at bounding box center [1119, 756] width 690 height 31
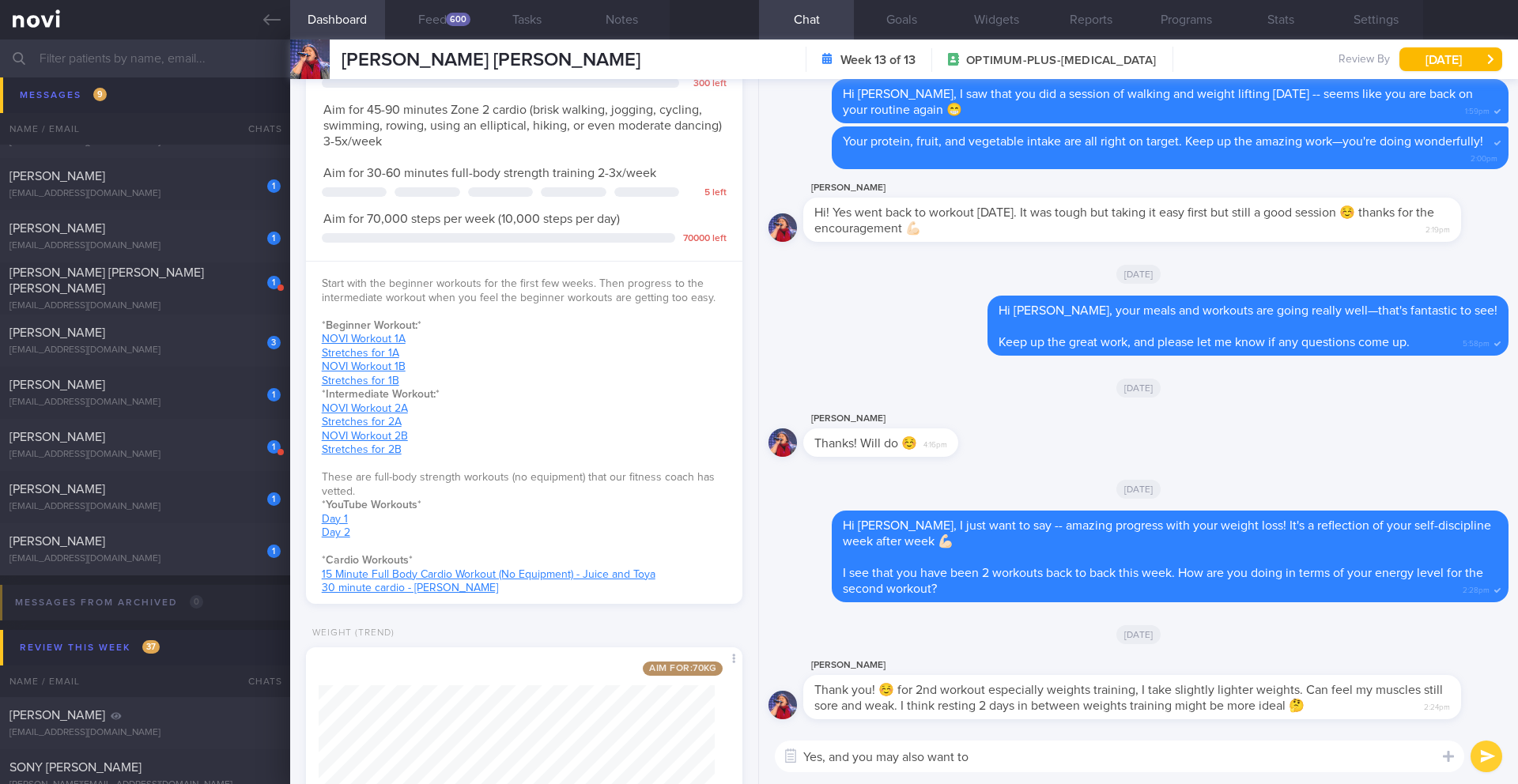
scroll to position [1078, 0]
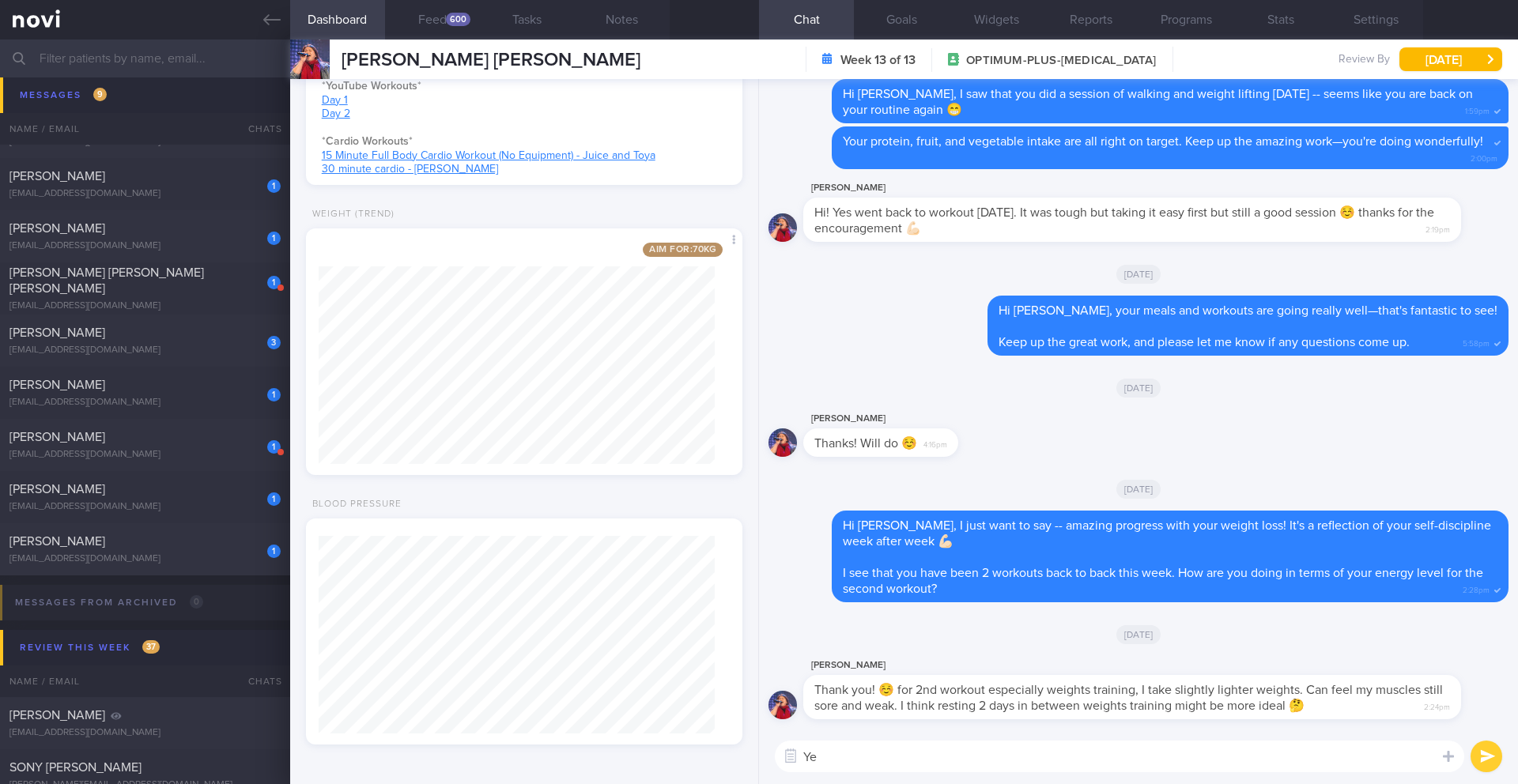
type textarea "Y"
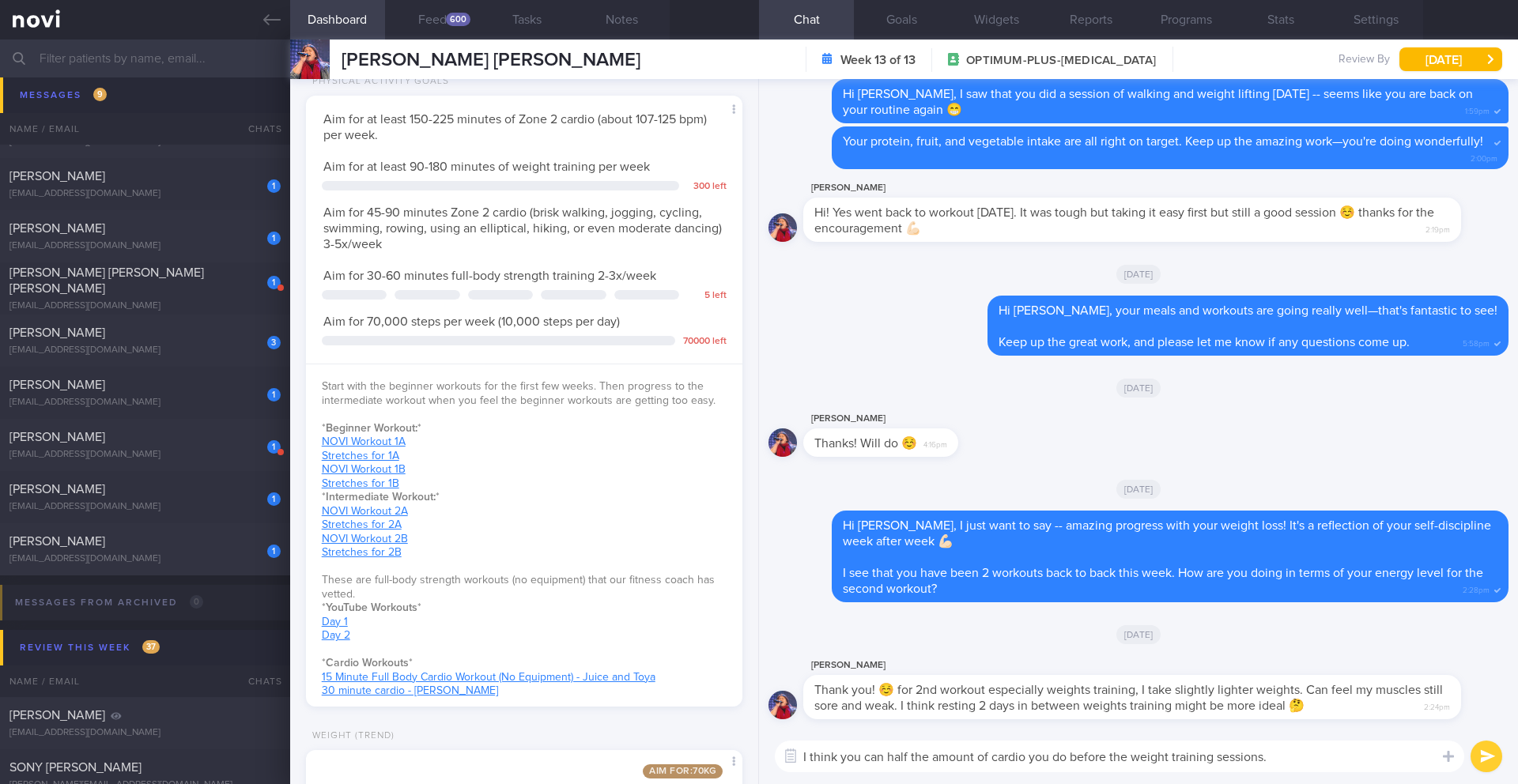
scroll to position [101, 404]
drag, startPoint x: 827, startPoint y: 755, endPoint x: 763, endPoint y: 751, distance: 64.1
click at [763, 751] on div "I think you can half the amount of cardio you do before the weight training ses…" at bounding box center [1138, 756] width 759 height 55
click at [1312, 768] on textarea "You can half the amount of cardio you do before the weight training sessions." at bounding box center [1119, 756] width 690 height 31
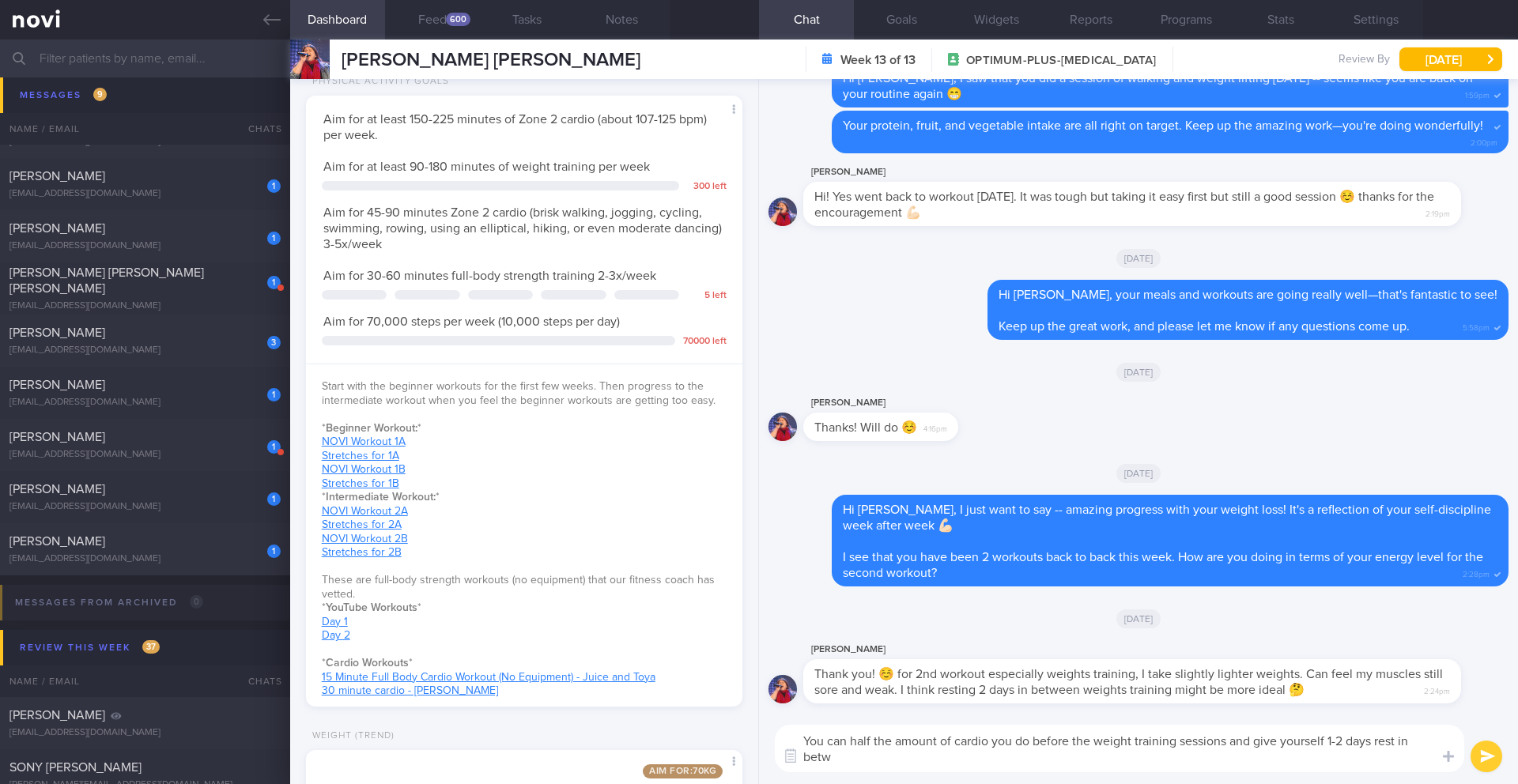
scroll to position [0, 0]
type textarea "You can half the amount of cardio you do before the weight training sessions an…"
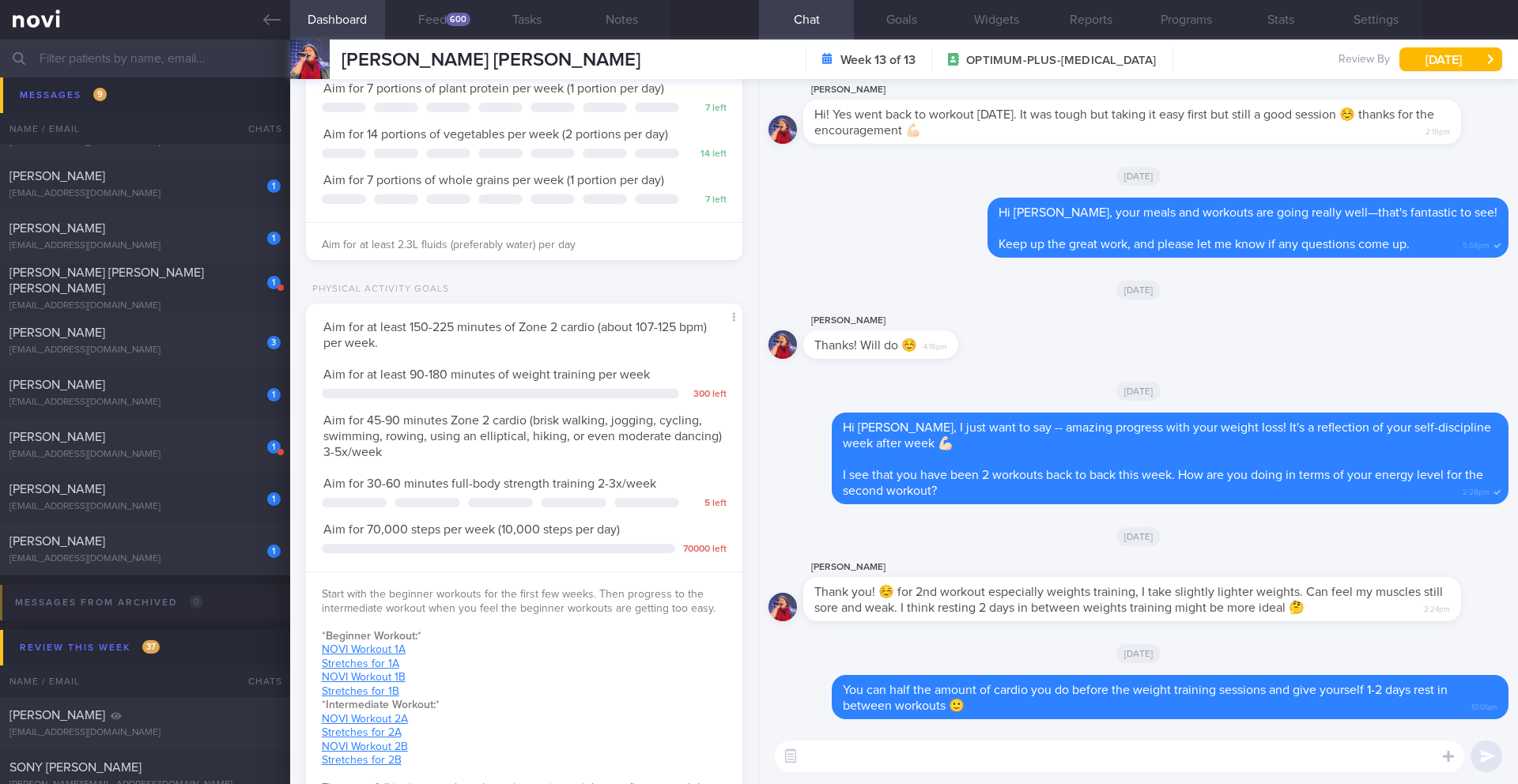
scroll to position [288, 0]
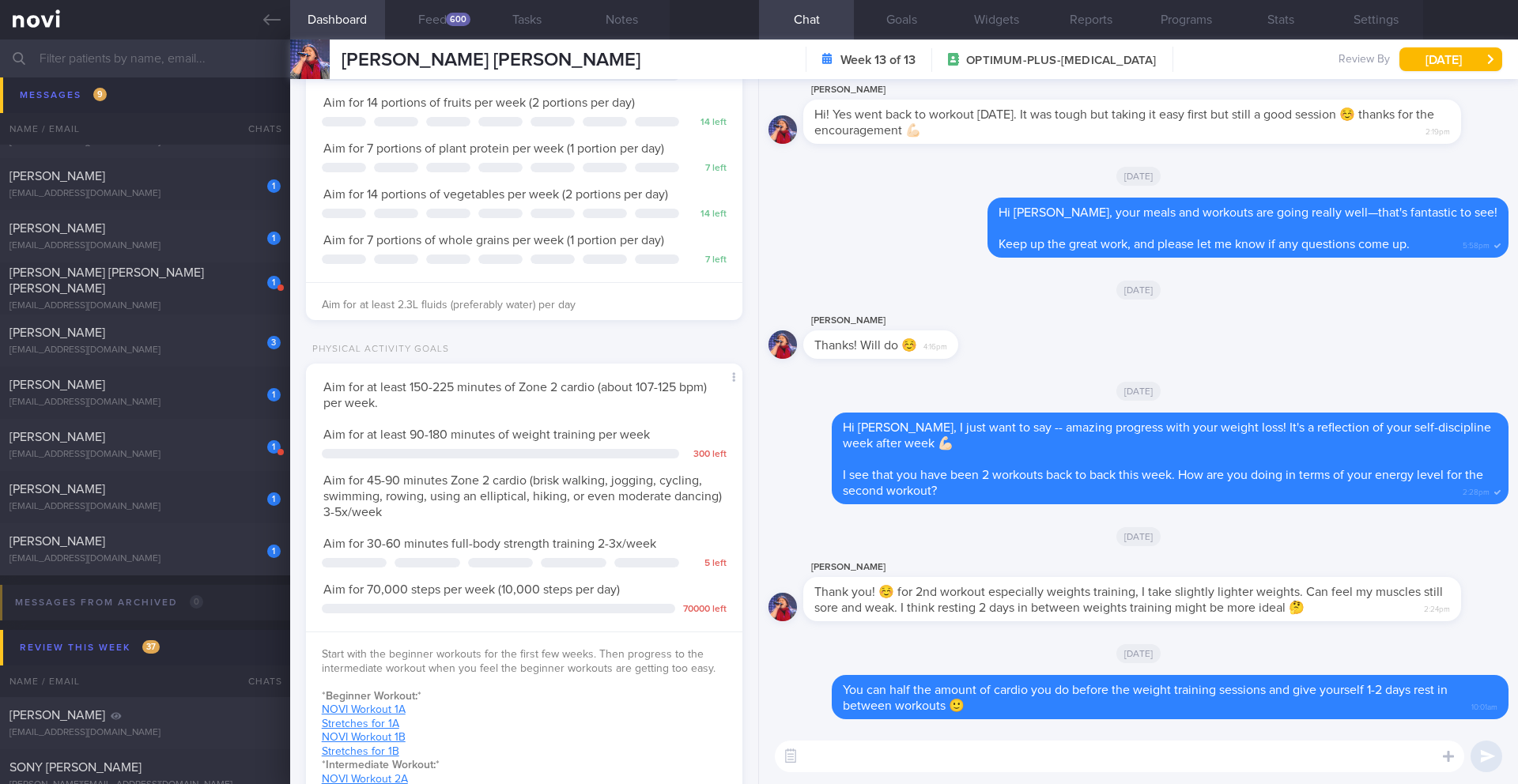
click at [855, 741] on textarea at bounding box center [1119, 756] width 690 height 31
type textarea "I will update your physical activity goals"
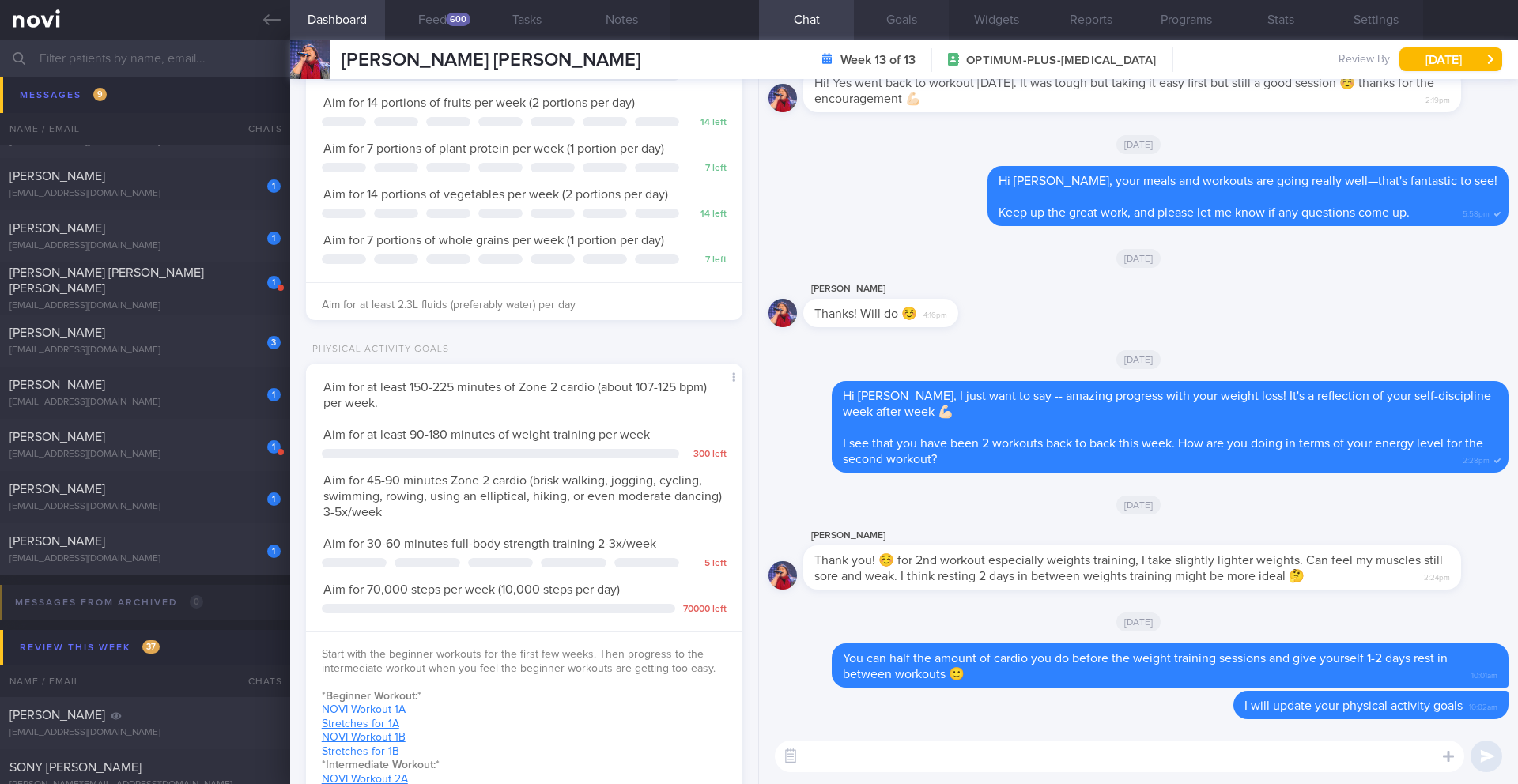
click at [904, 24] on button "Goals" at bounding box center [901, 19] width 95 height 40
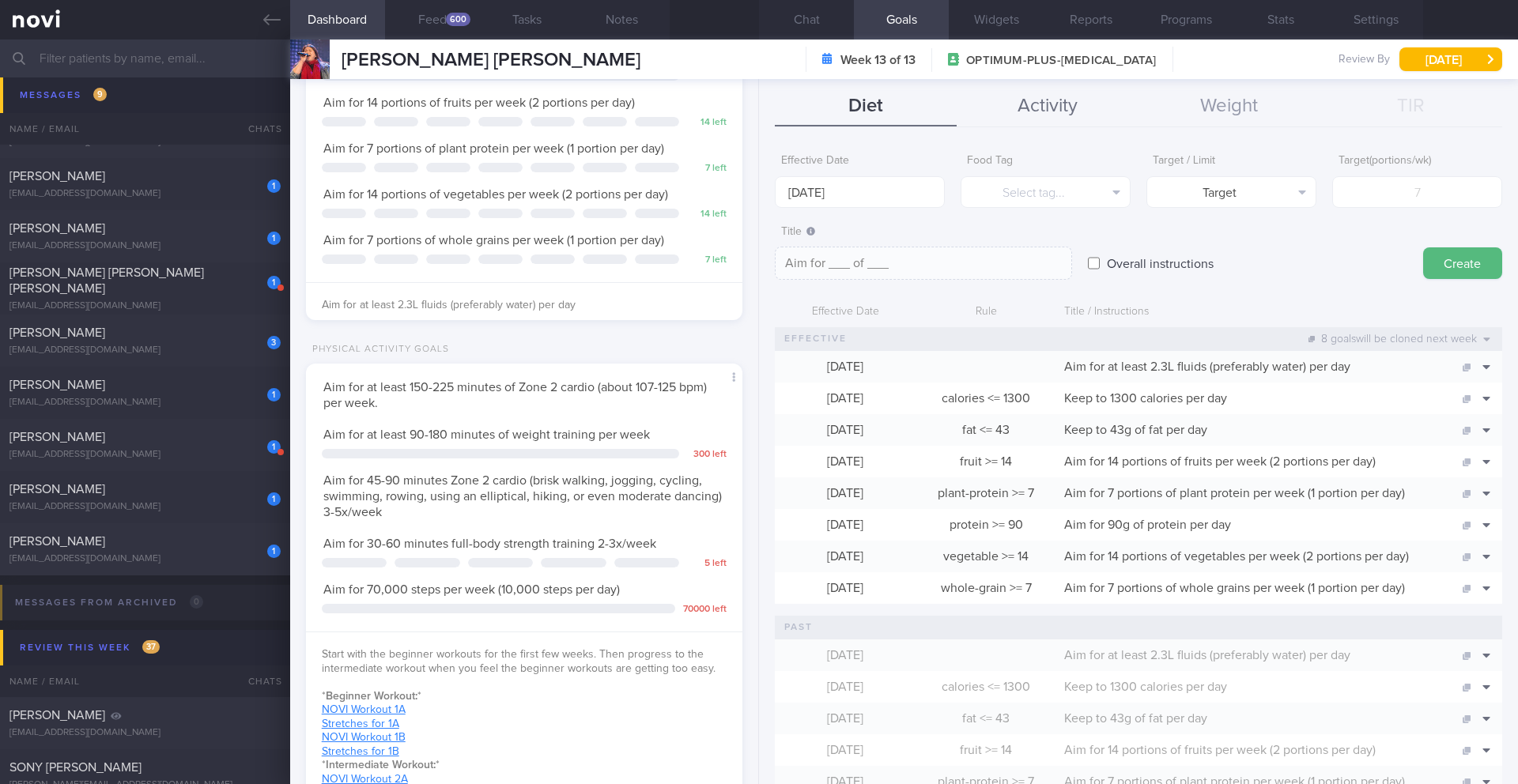
click at [1066, 102] on button "Activity" at bounding box center [1048, 107] width 182 height 40
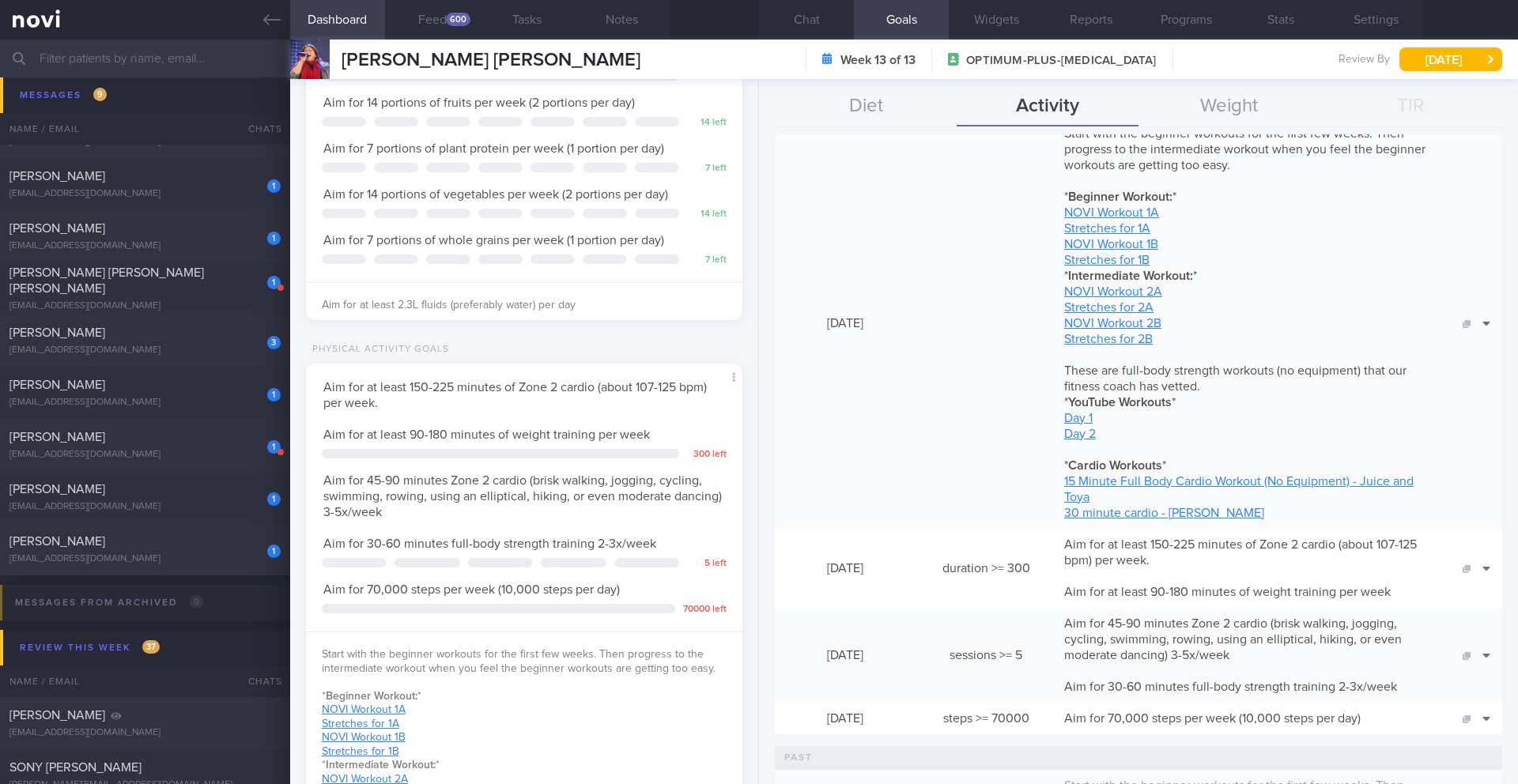
scroll to position [248, 0]
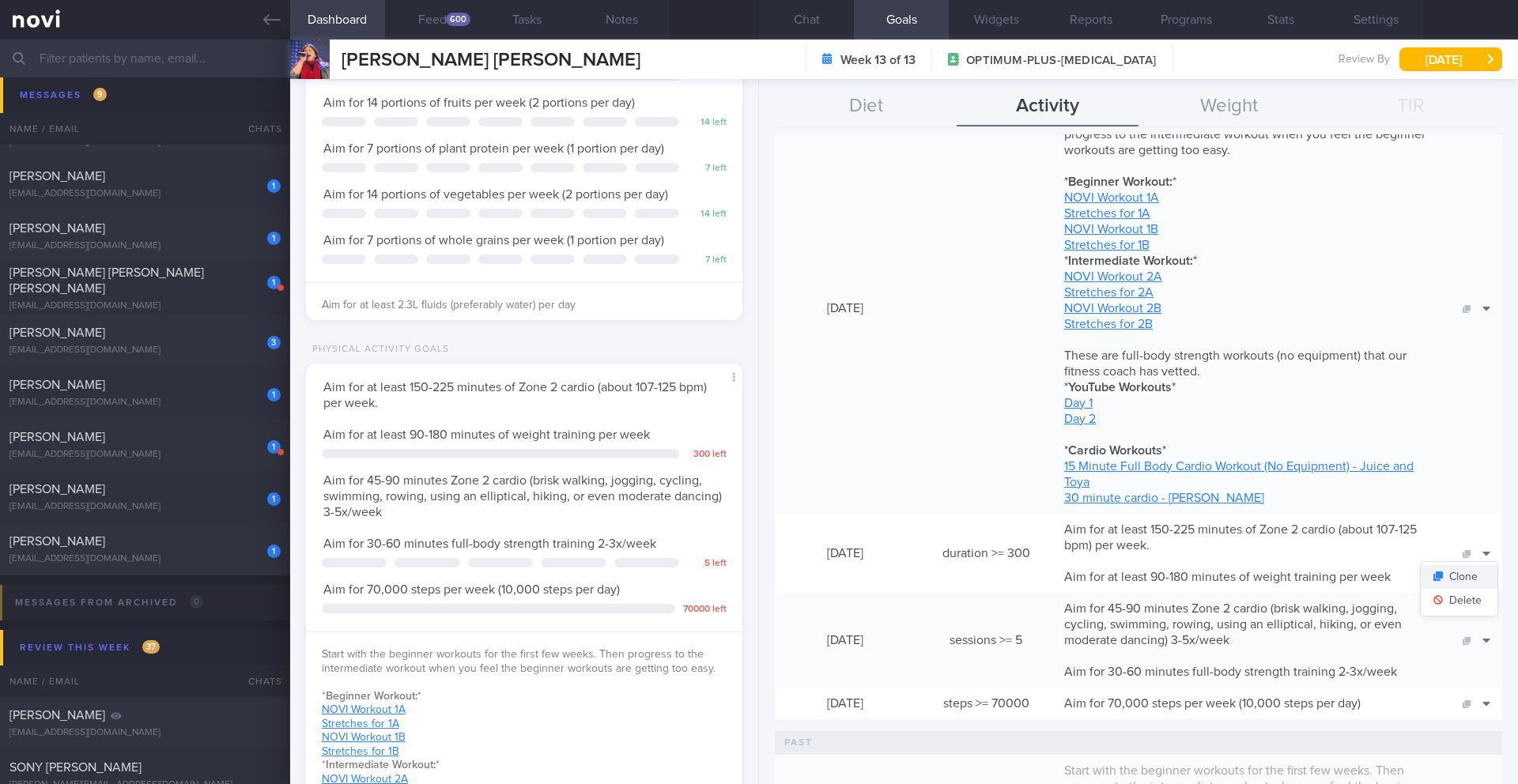
click at [1462, 570] on button "Clone" at bounding box center [1459, 577] width 77 height 24
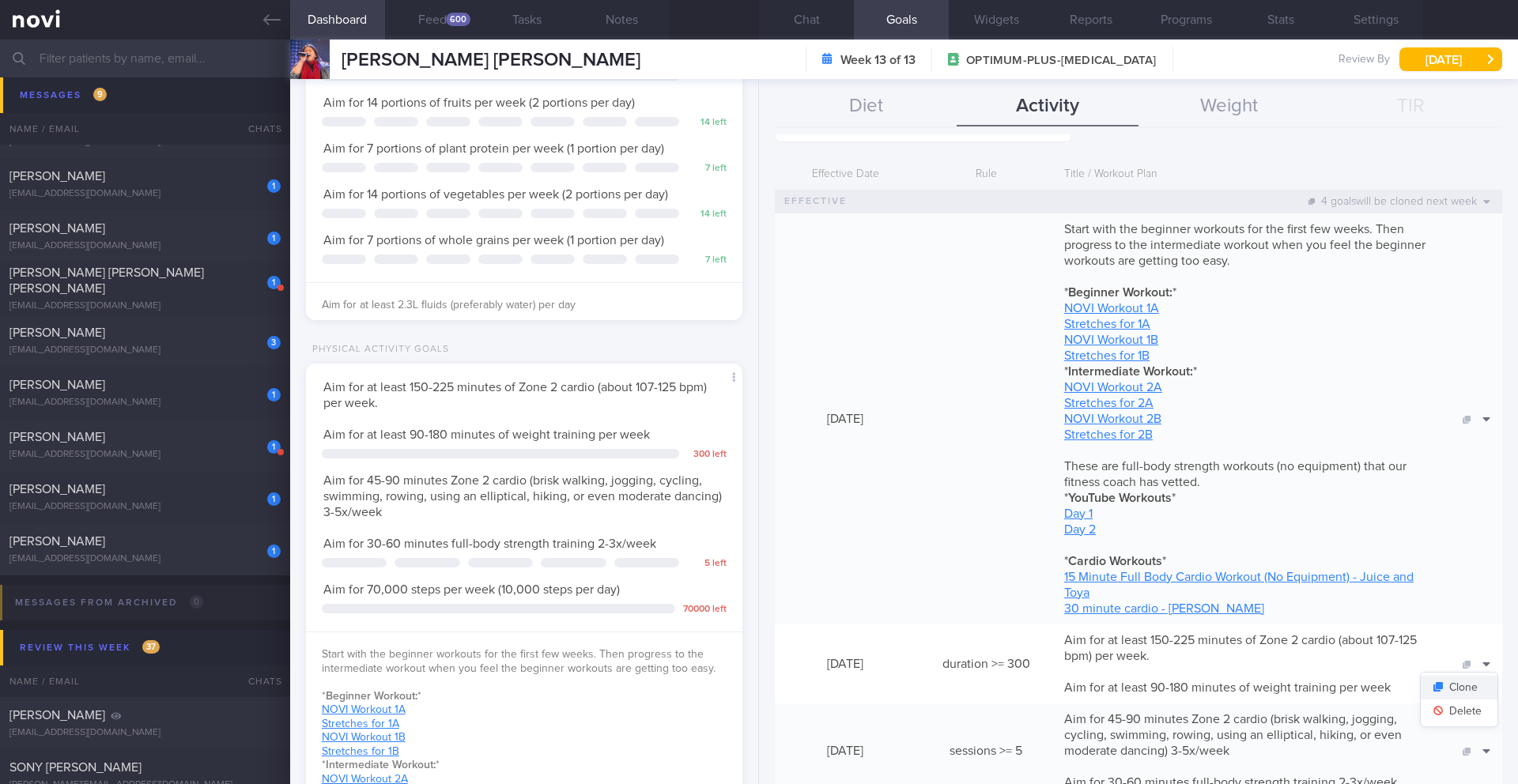
scroll to position [359, 0]
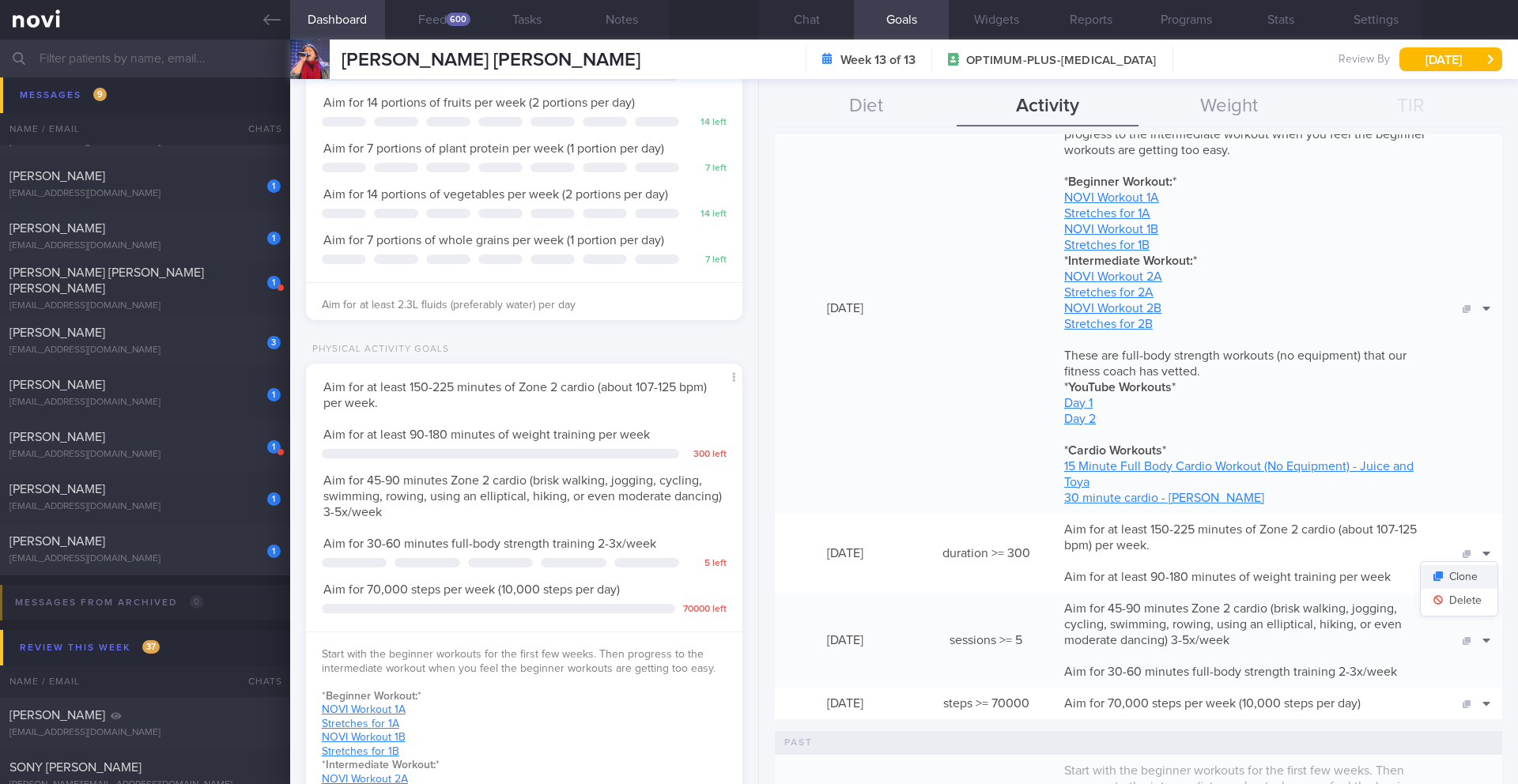
click at [1462, 583] on button "Clone" at bounding box center [1459, 577] width 77 height 24
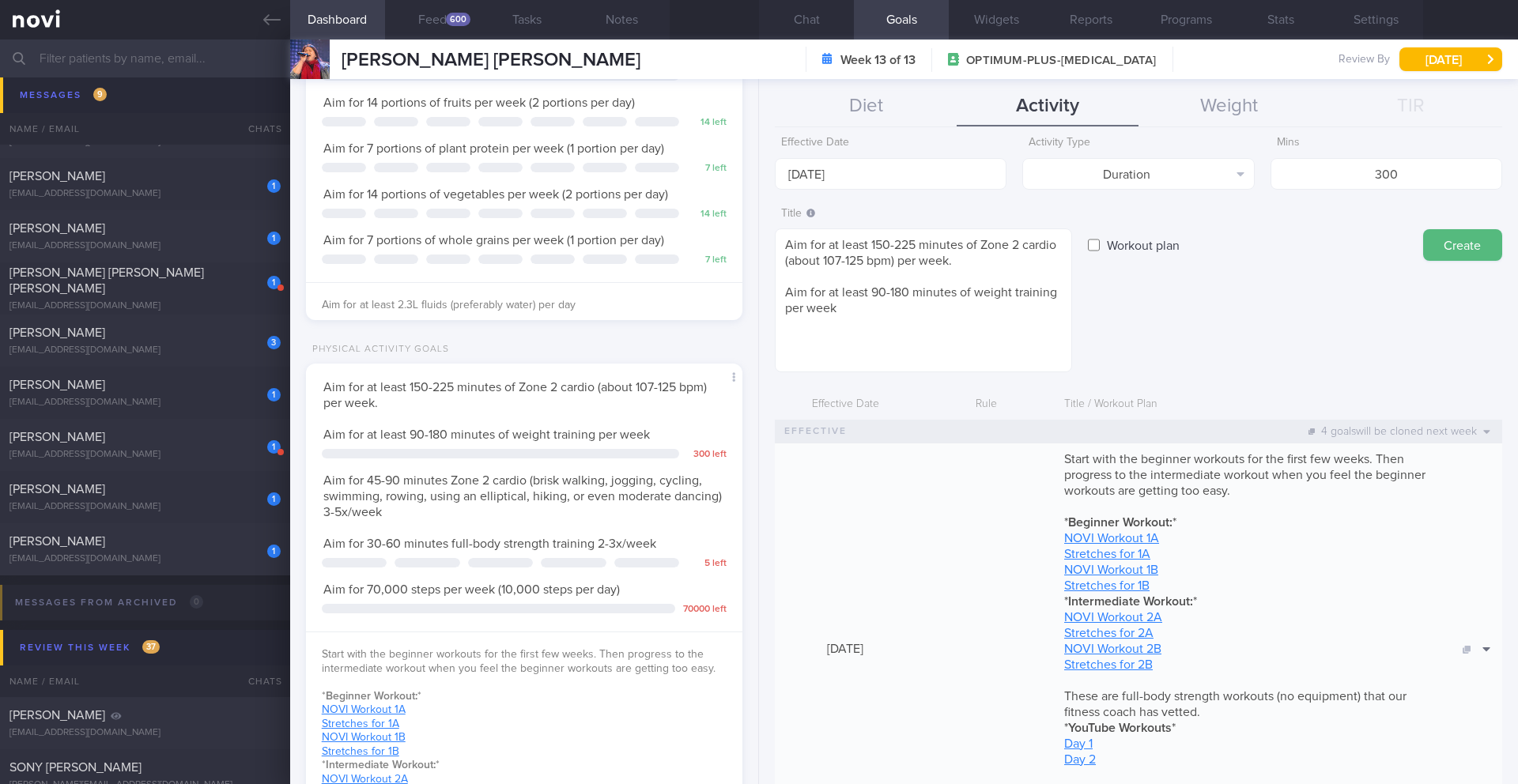
scroll to position [0, 0]
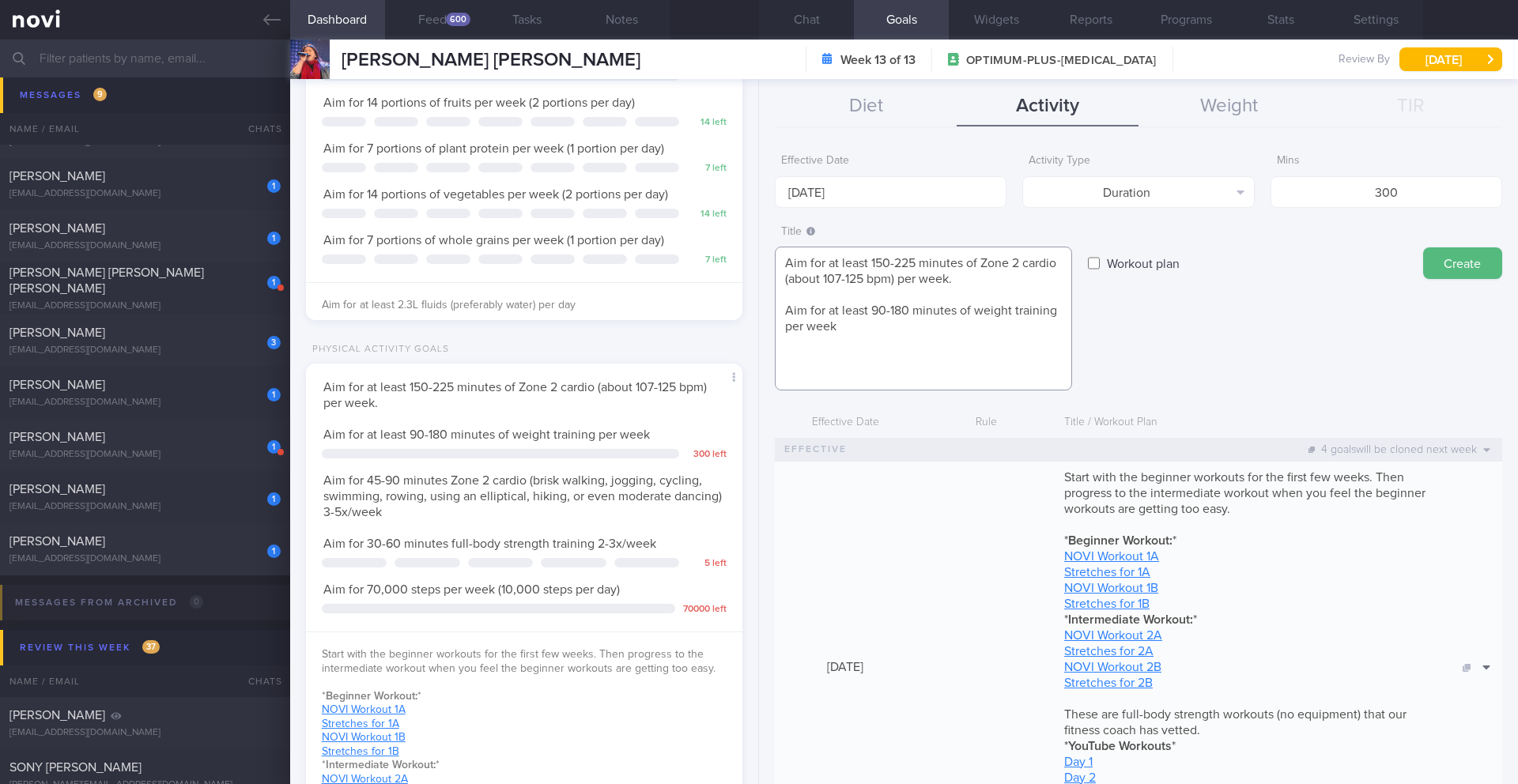
drag, startPoint x: 919, startPoint y: 264, endPoint x: 872, endPoint y: 261, distance: 47.1
click at [872, 261] on textarea "Aim for at least 150-225 minutes of Zone 2 cardio (about 107-125 bpm) per week.…" at bounding box center [923, 319] width 297 height 144
click at [926, 266] on textarea "Aim for at least 150-225 minutes of Zone 2 cardio (about 107-125 bpm) per week.…" at bounding box center [923, 319] width 297 height 144
drag, startPoint x: 916, startPoint y: 264, endPoint x: 896, endPoint y: 262, distance: 20.1
click at [896, 262] on textarea "Aim for at least 150-225 minutes of Zone 2 cardio (about 107-125 bpm) per week.…" at bounding box center [923, 319] width 297 height 144
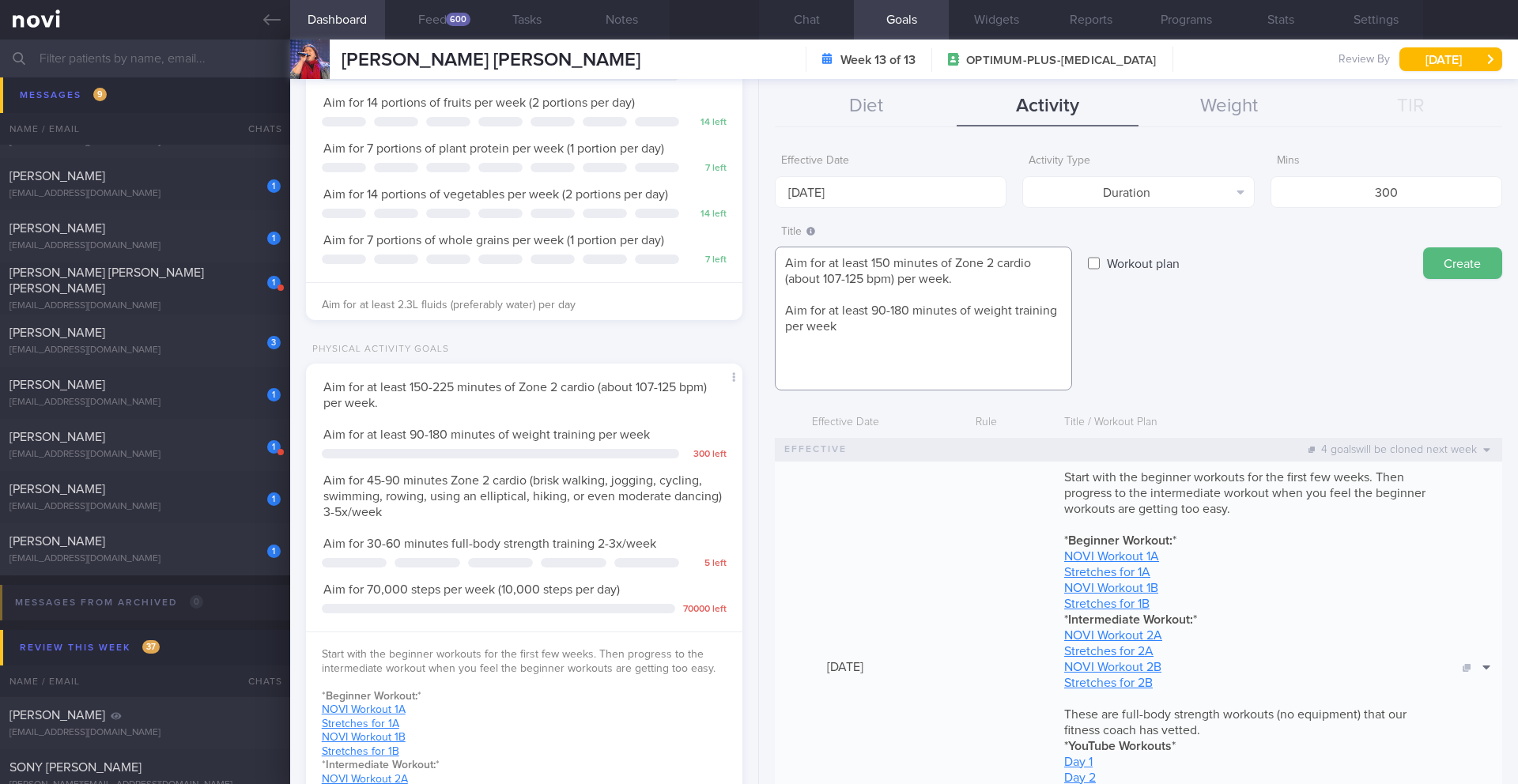
type textarea "Aim for at least 150 minutes of Zone 2 cardio (about 107-125 bpm) per week. Aim…"
